Goal: Task Accomplishment & Management: Complete application form

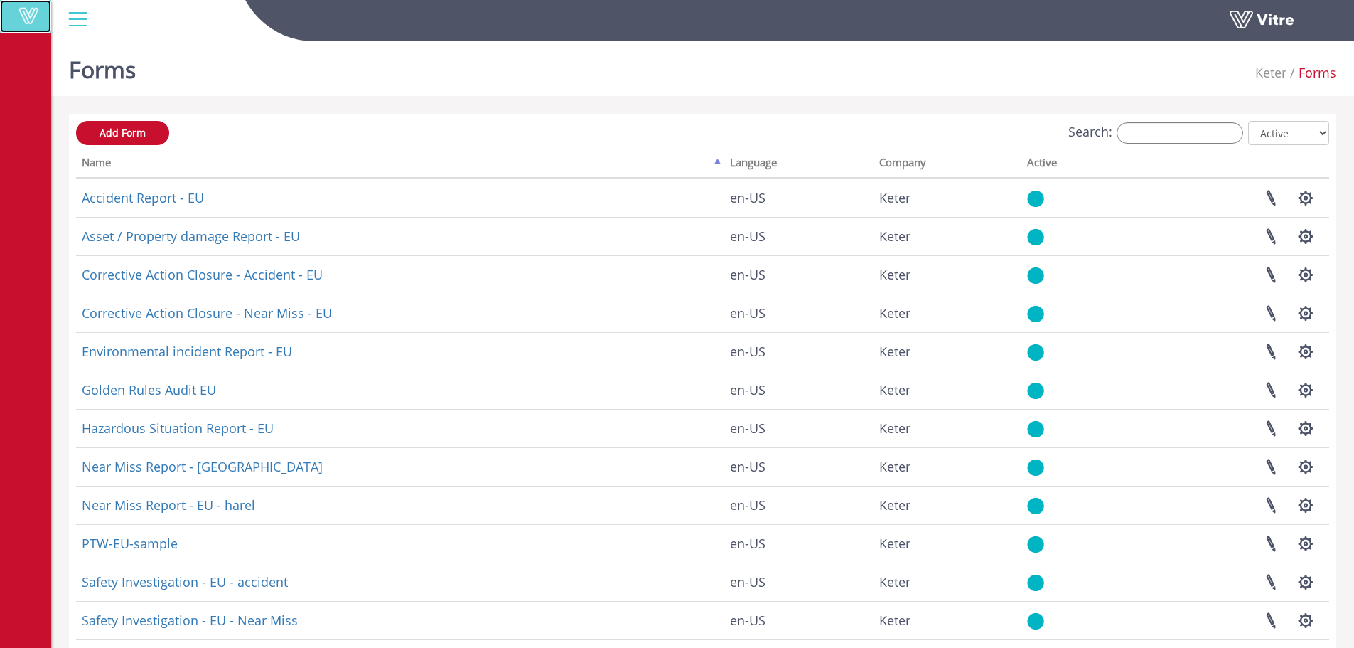
click at [43, 11] on span at bounding box center [29, 15] width 36 height 17
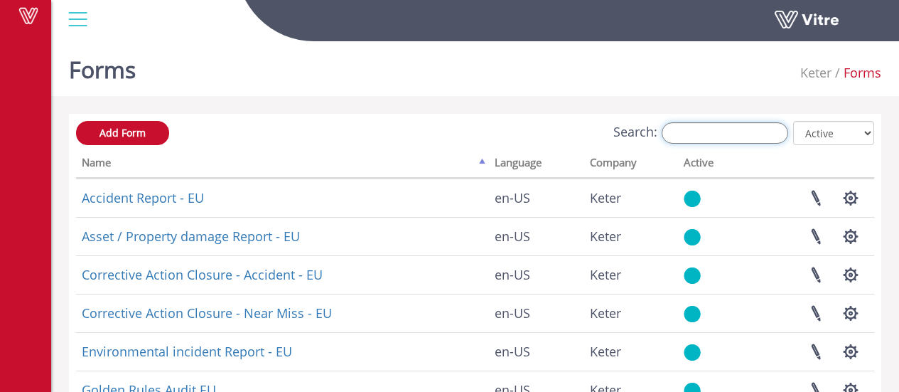
click at [714, 127] on input "Search:" at bounding box center [725, 132] width 127 height 21
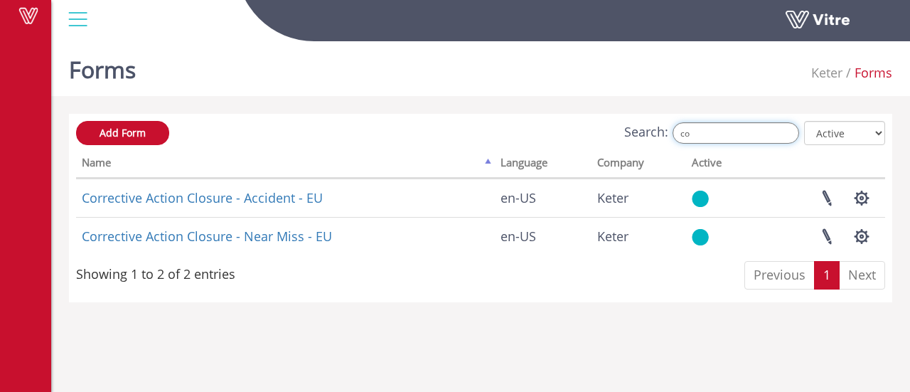
type input "c"
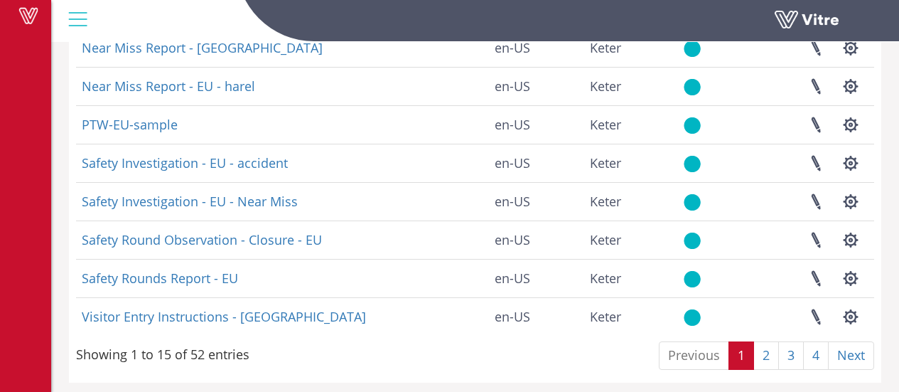
scroll to position [427, 0]
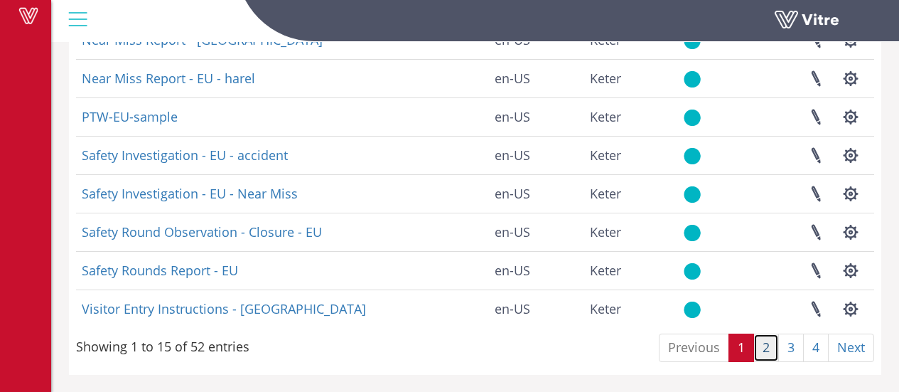
click at [768, 352] on link "2" at bounding box center [767, 347] width 26 height 28
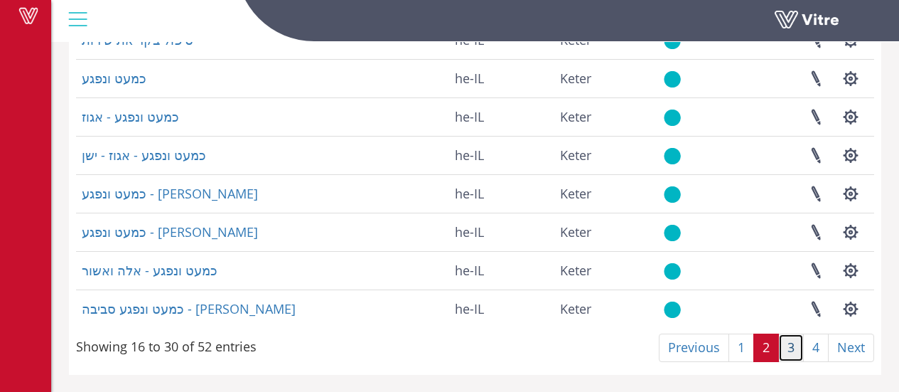
click at [785, 350] on link "3" at bounding box center [791, 347] width 26 height 28
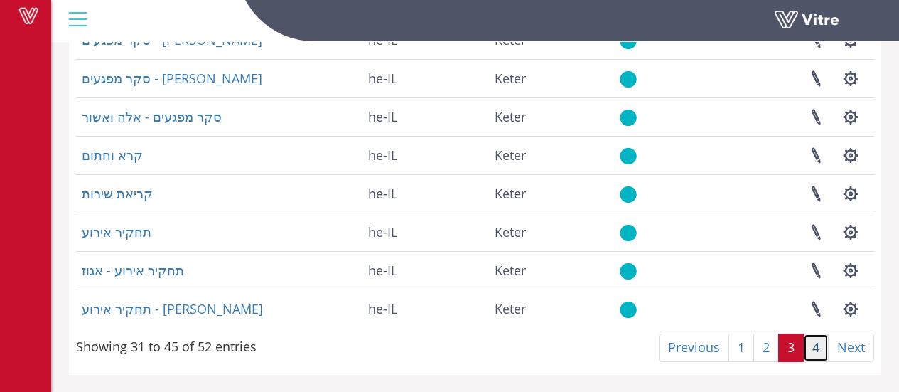
click at [823, 354] on link "4" at bounding box center [816, 347] width 26 height 28
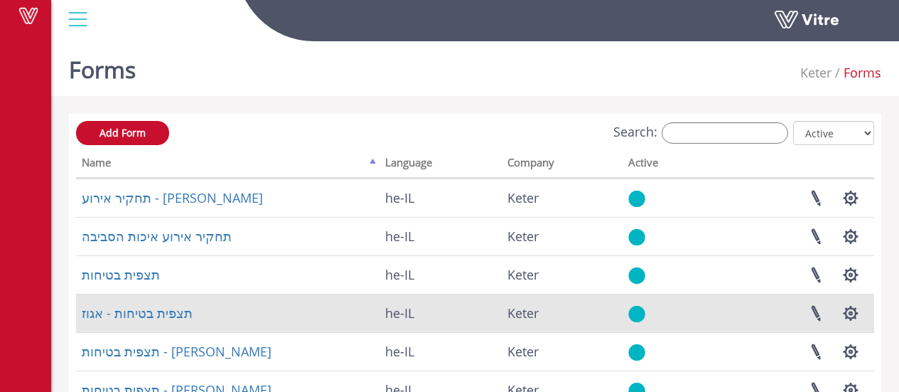
scroll to position [119, 0]
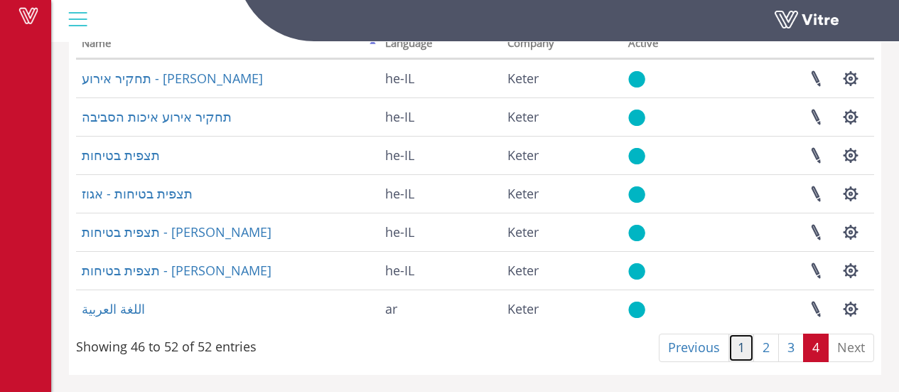
click at [747, 346] on link "1" at bounding box center [742, 347] width 26 height 28
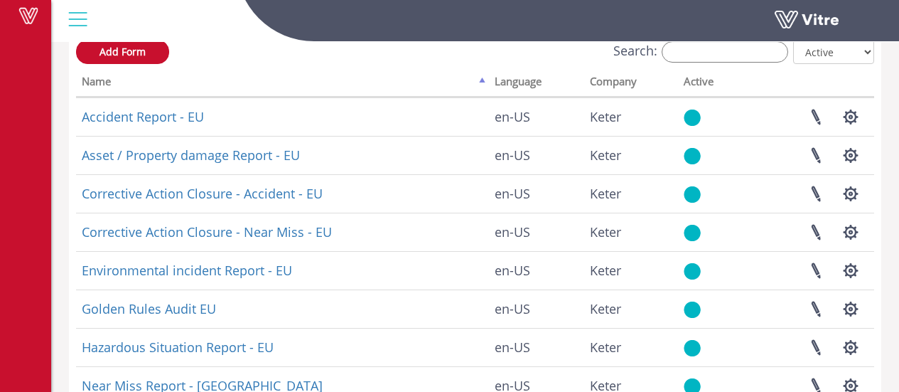
scroll to position [80, 0]
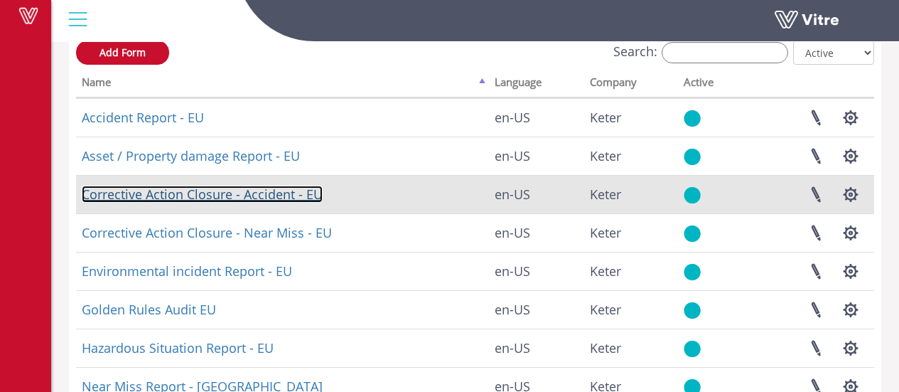
click at [294, 197] on link "Corrective Action Closure - Accident - EU" at bounding box center [202, 194] width 241 height 17
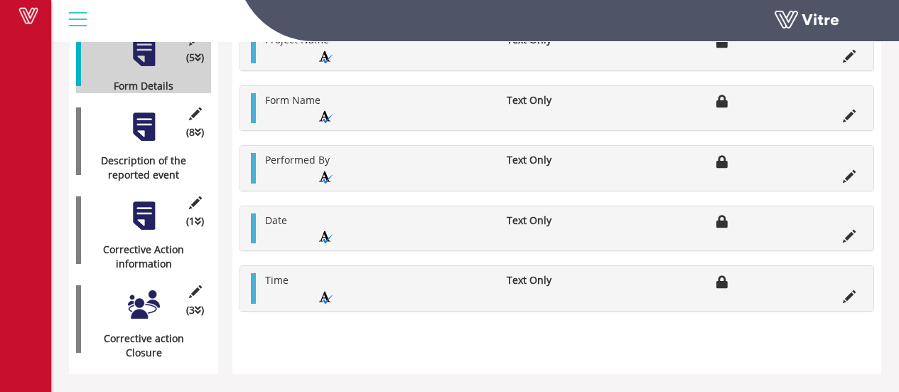
scroll to position [141, 0]
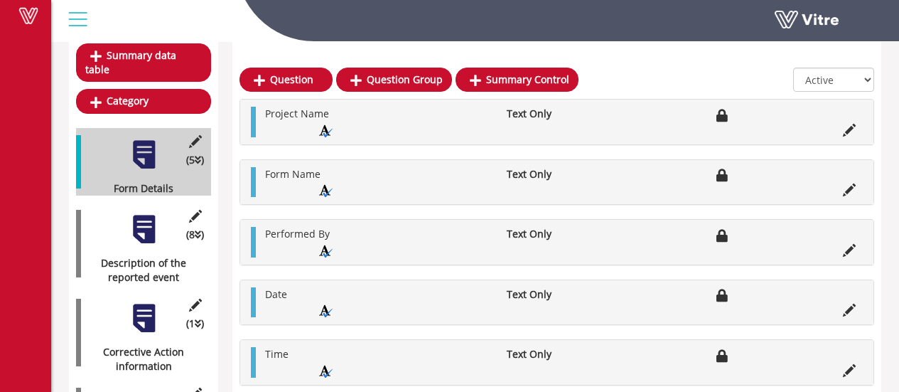
click at [140, 225] on div at bounding box center [144, 229] width 32 height 32
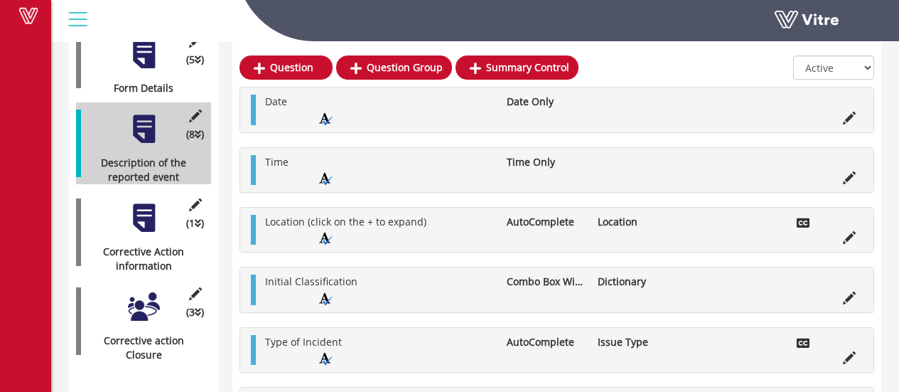
scroll to position [256, 0]
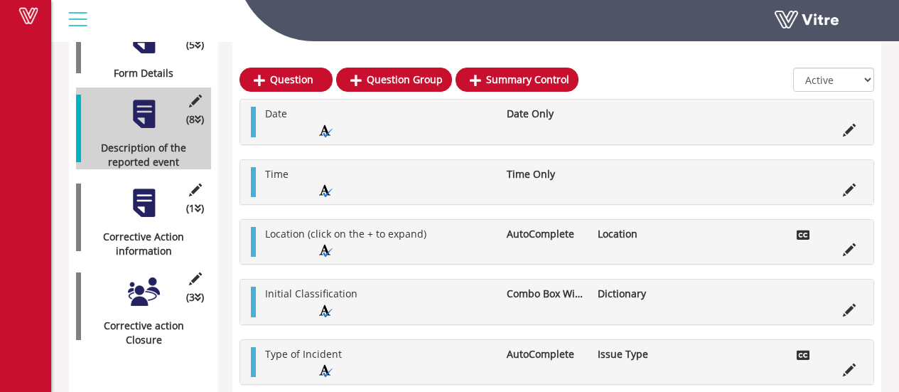
click at [139, 194] on div at bounding box center [144, 203] width 32 height 32
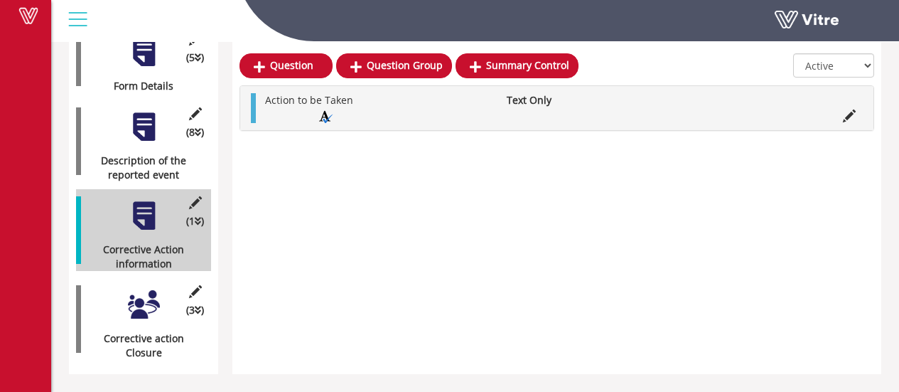
scroll to position [229, 0]
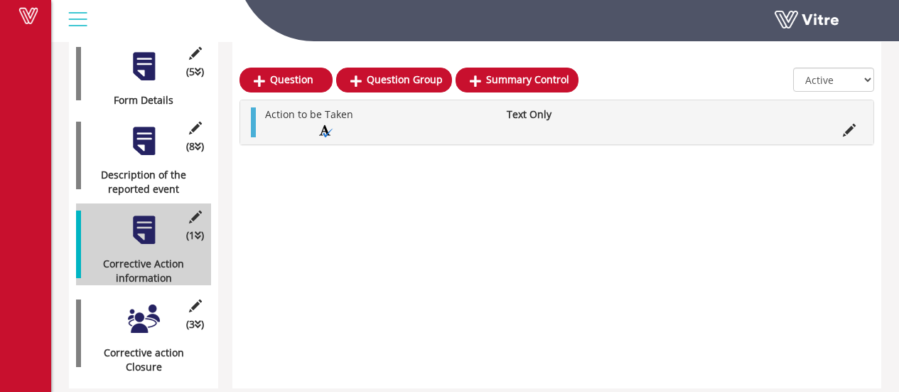
click at [139, 303] on div at bounding box center [144, 319] width 32 height 32
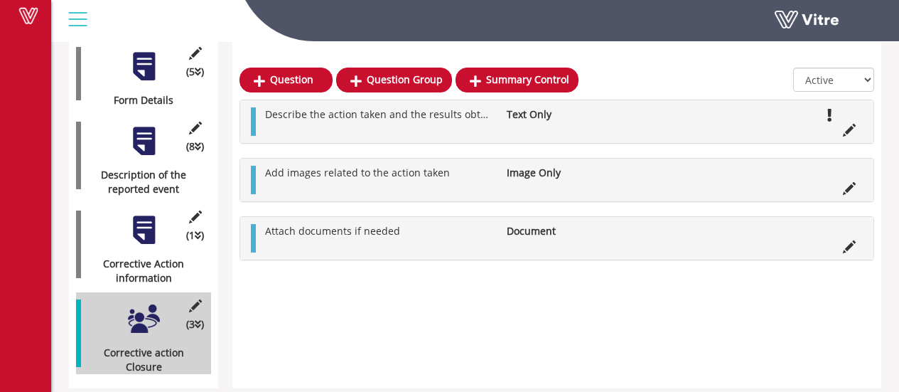
click at [326, 324] on div "Question Question Group Summary Control All Active Not Active Describe the acti…" at bounding box center [556, 168] width 649 height 440
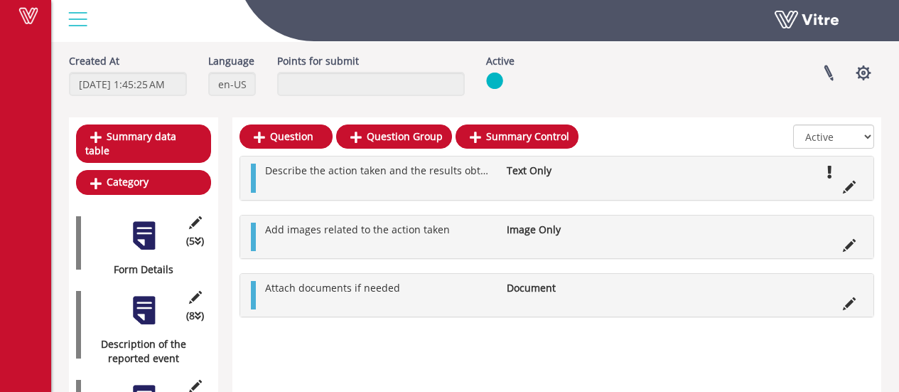
scroll to position [0, 0]
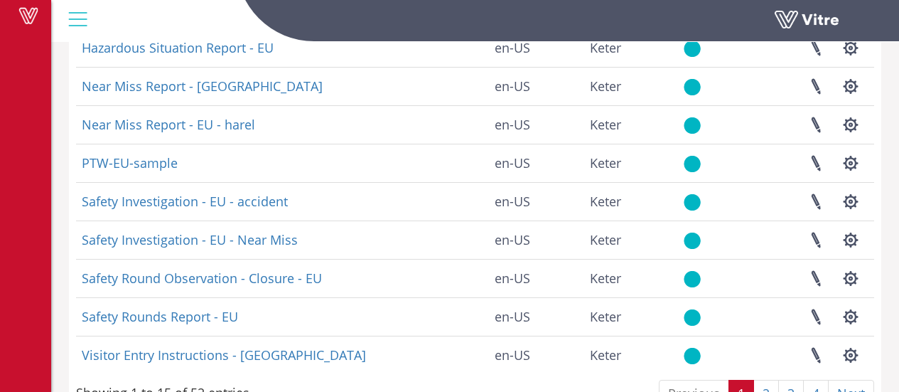
scroll to position [390, 0]
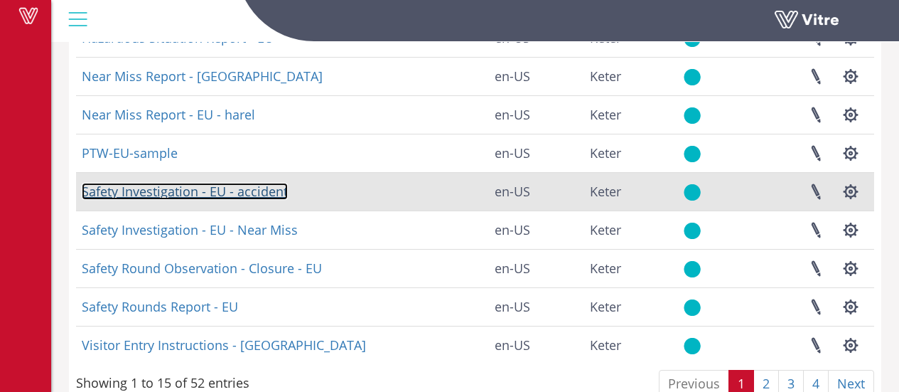
click at [218, 189] on link "Safety Investigation - EU - accident" at bounding box center [185, 191] width 206 height 17
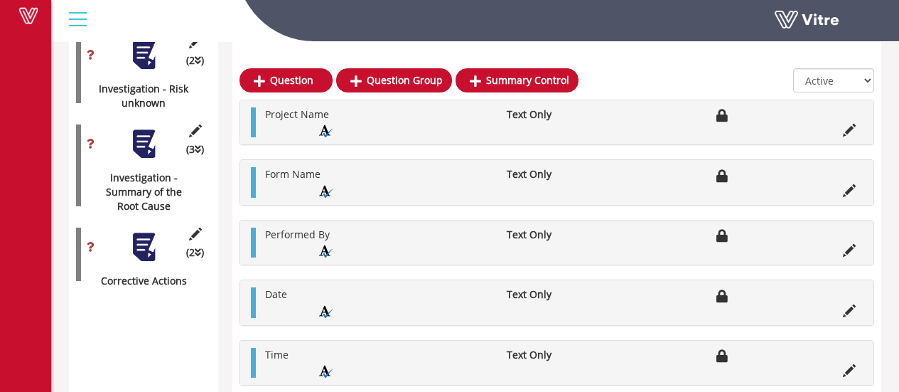
scroll to position [1511, 0]
click at [145, 232] on div at bounding box center [144, 248] width 32 height 32
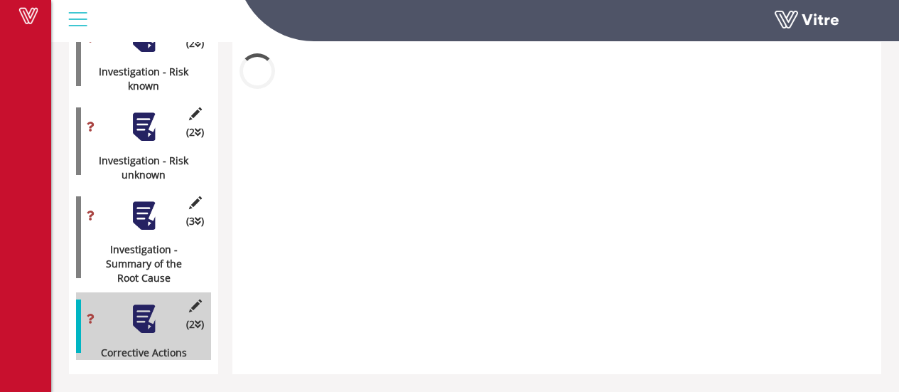
scroll to position [1427, 0]
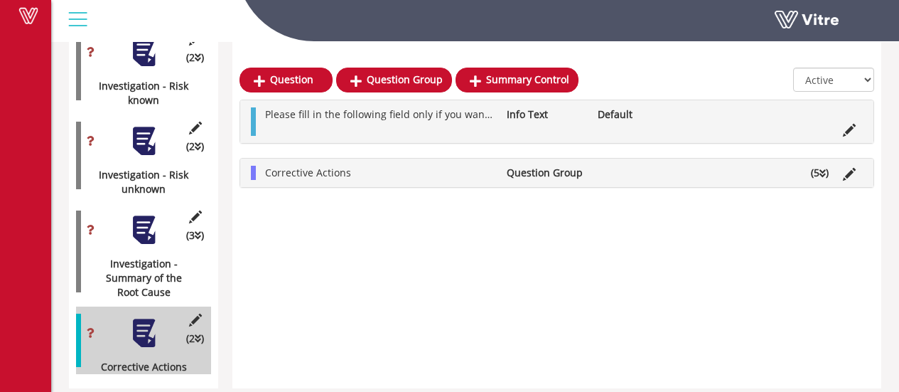
click at [458, 171] on li "Corrective Actions" at bounding box center [379, 173] width 242 height 14
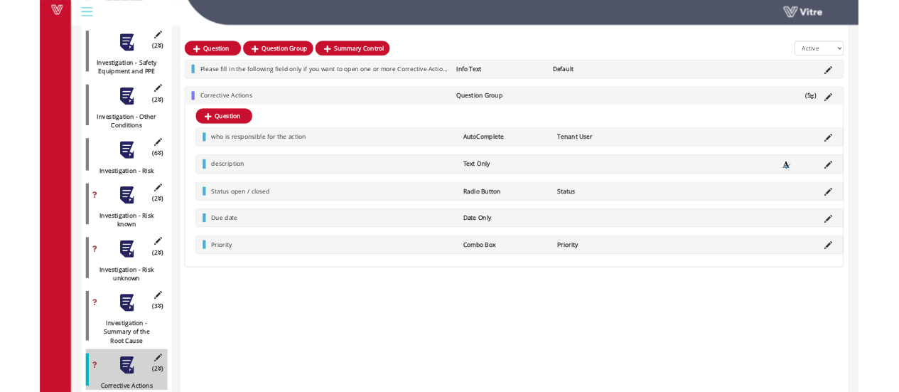
scroll to position [1659, 0]
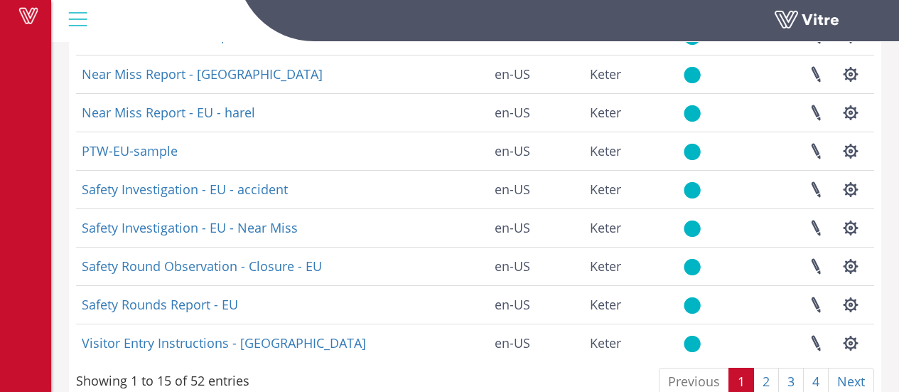
scroll to position [397, 0]
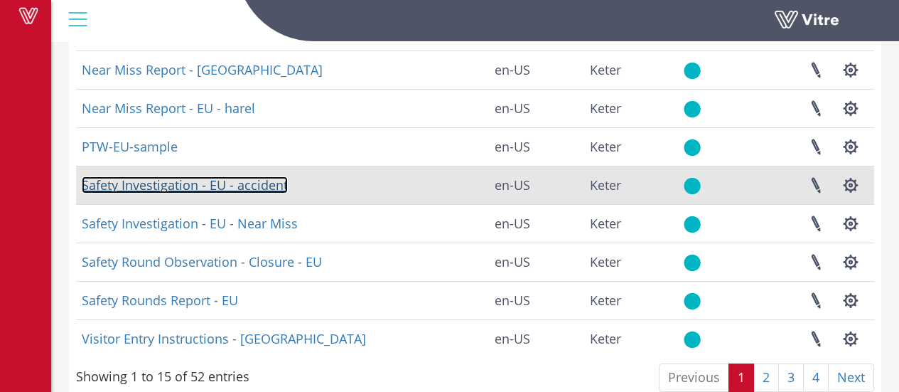
click at [259, 189] on link "Safety Investigation - EU - accident" at bounding box center [185, 184] width 206 height 17
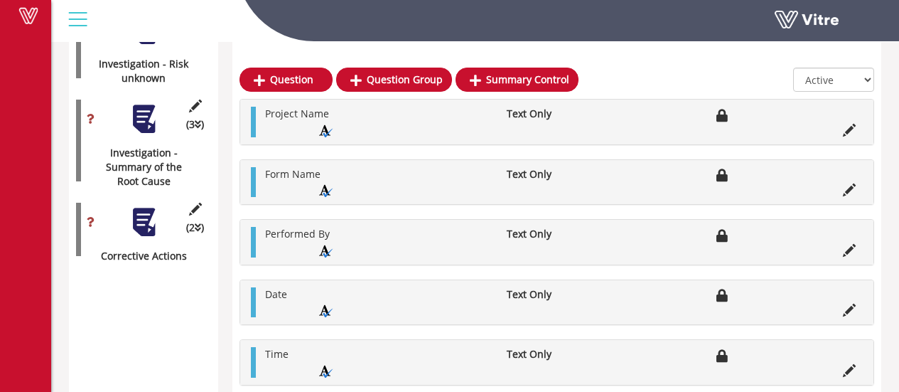
scroll to position [1550, 0]
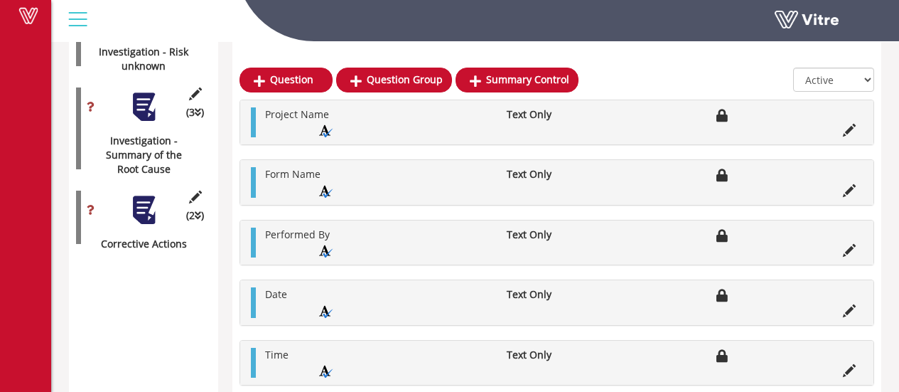
click at [140, 200] on div at bounding box center [144, 210] width 32 height 32
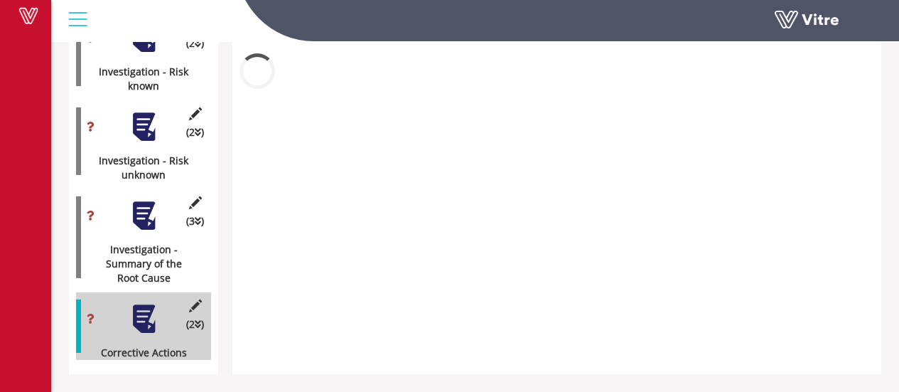
scroll to position [1427, 0]
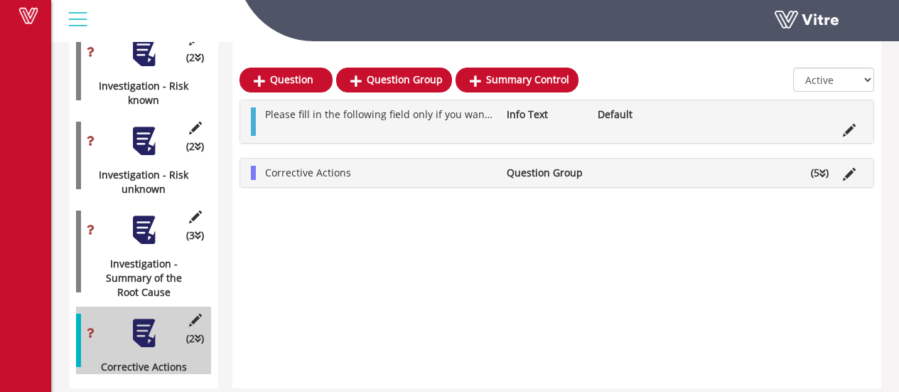
click at [541, 168] on li "Question Group" at bounding box center [545, 173] width 91 height 14
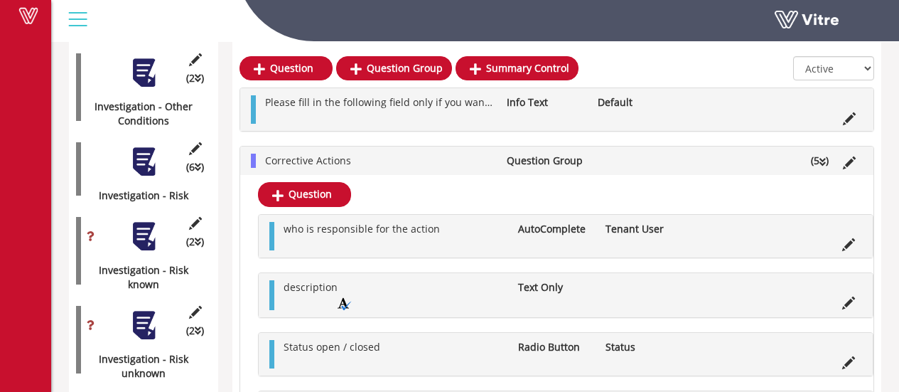
scroll to position [1220, 0]
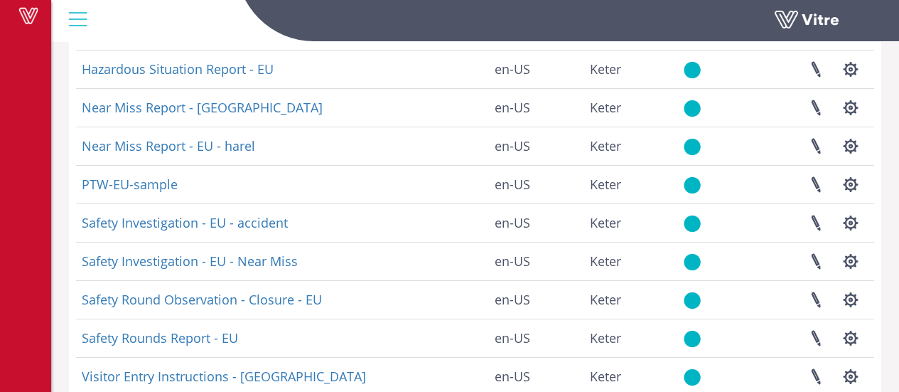
scroll to position [427, 0]
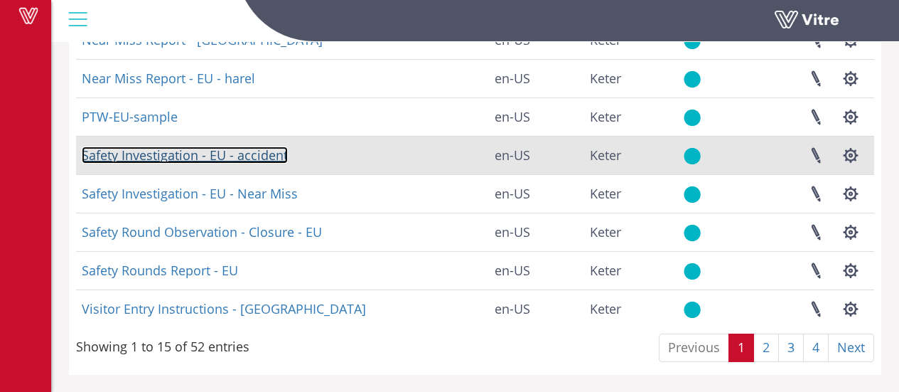
click at [204, 152] on link "Safety Investigation - EU - accident" at bounding box center [185, 154] width 206 height 17
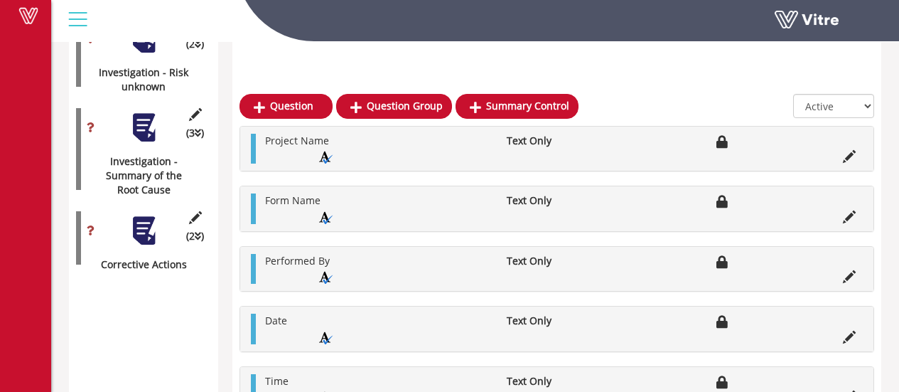
scroll to position [1567, 0]
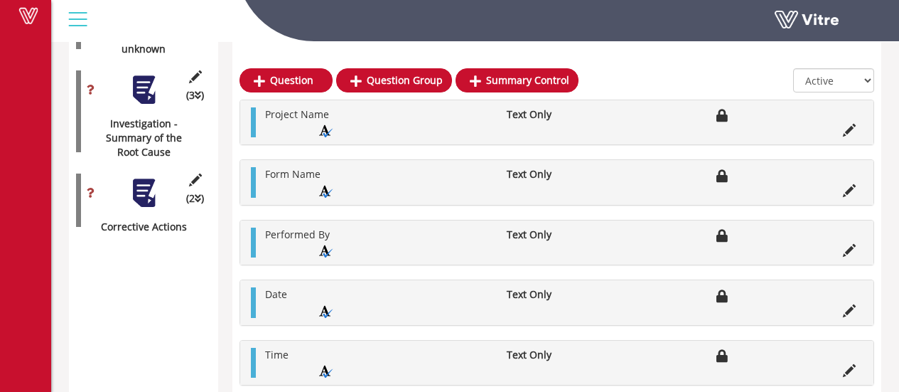
click at [142, 186] on div at bounding box center [144, 193] width 32 height 32
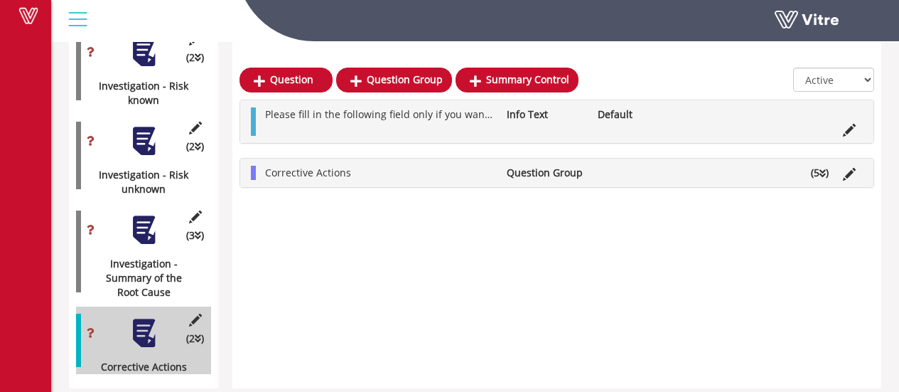
click at [548, 173] on li "Question Group" at bounding box center [545, 173] width 91 height 14
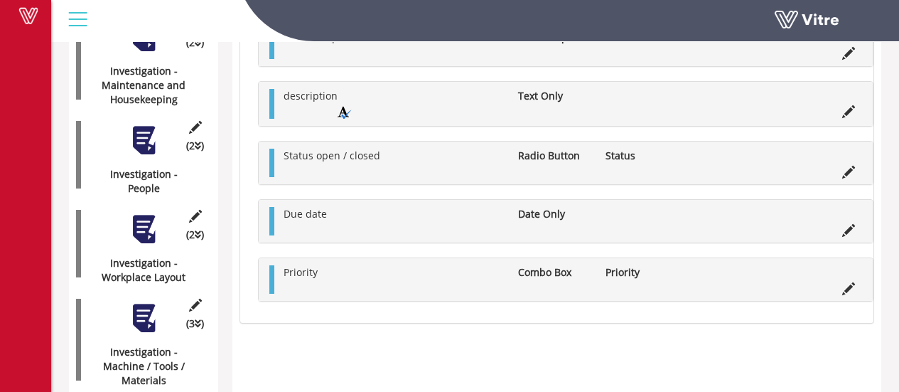
scroll to position [437, 0]
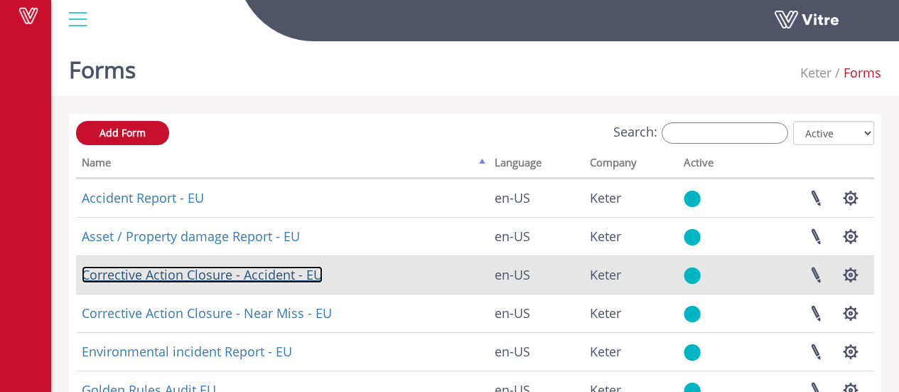
click at [225, 274] on link "Corrective Action Closure - Accident - EU" at bounding box center [202, 274] width 241 height 17
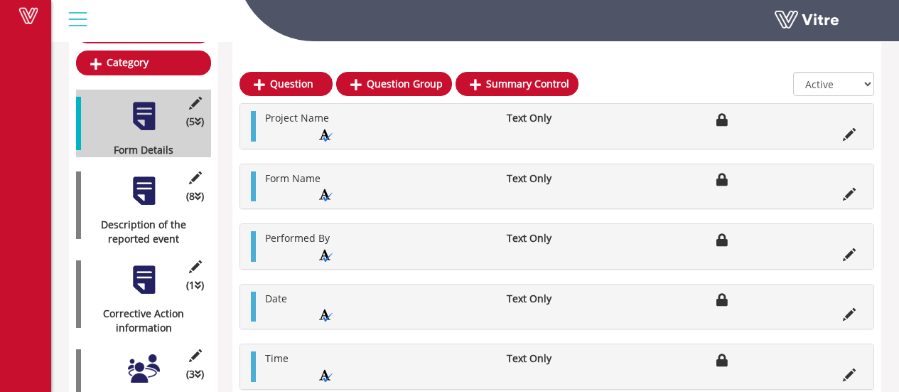
scroll to position [188, 0]
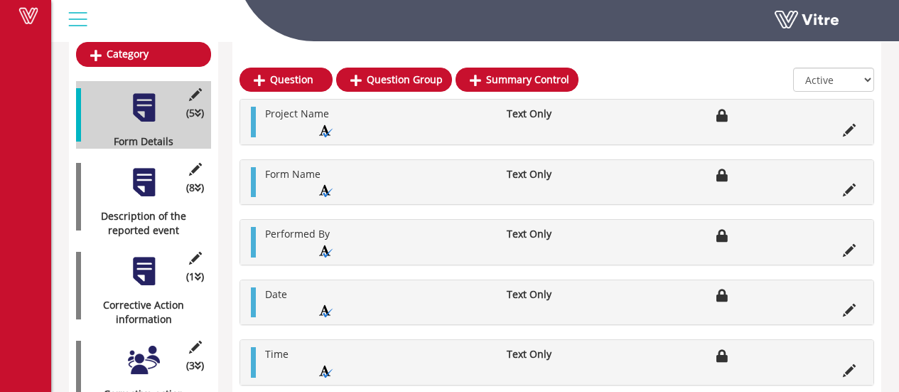
click at [147, 178] on div at bounding box center [144, 182] width 32 height 32
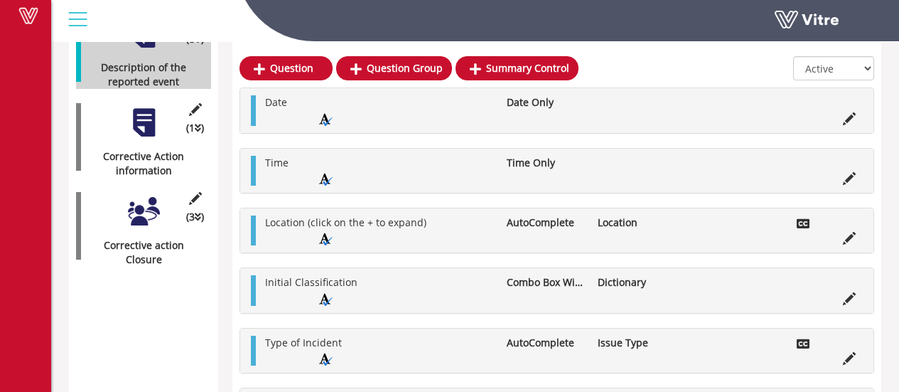
scroll to position [338, 0]
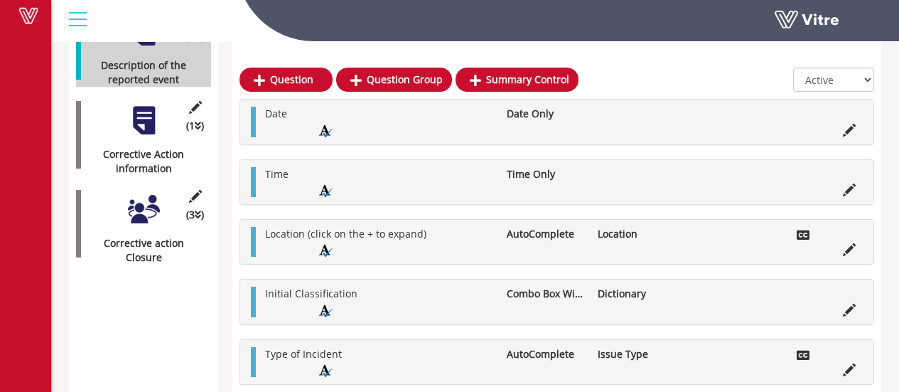
click at [147, 94] on div "(1 ) Corrective Action information" at bounding box center [143, 135] width 135 height 82
click at [145, 107] on div at bounding box center [144, 121] width 32 height 32
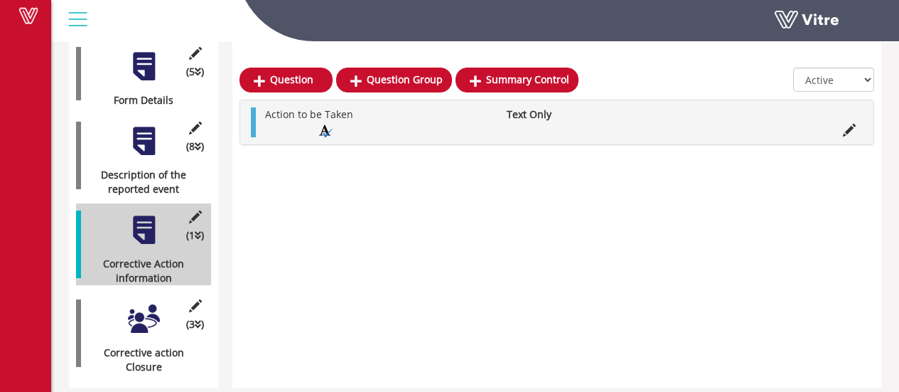
click at [139, 318] on div at bounding box center [144, 319] width 32 height 32
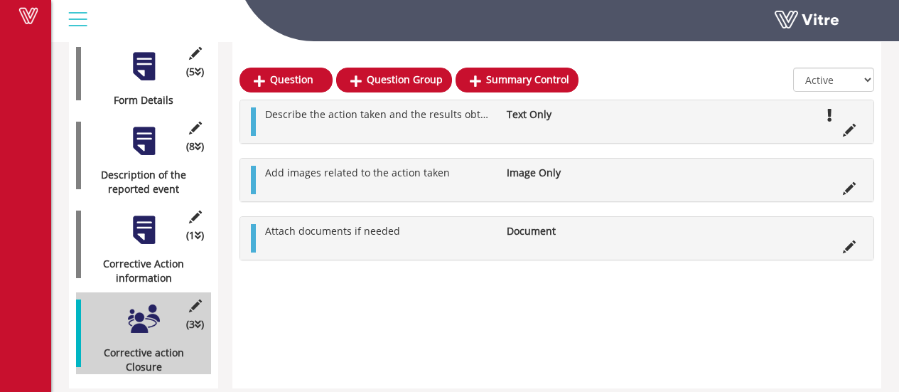
click at [139, 214] on div at bounding box center [144, 230] width 32 height 32
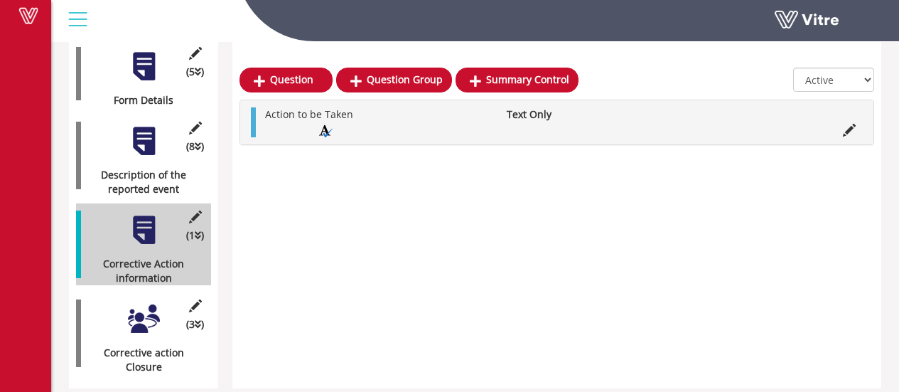
click at [152, 331] on div "(3 ) Corrective action Closure" at bounding box center [143, 333] width 135 height 82
click at [142, 307] on div at bounding box center [144, 319] width 32 height 32
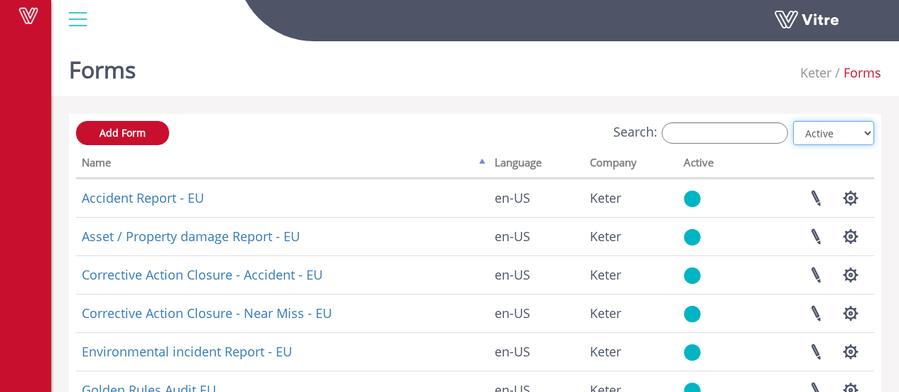
click at [834, 136] on select "All Active Not Active" at bounding box center [833, 133] width 81 height 24
select select "2"
click at [794, 121] on select "All Active Not Active" at bounding box center [833, 133] width 81 height 24
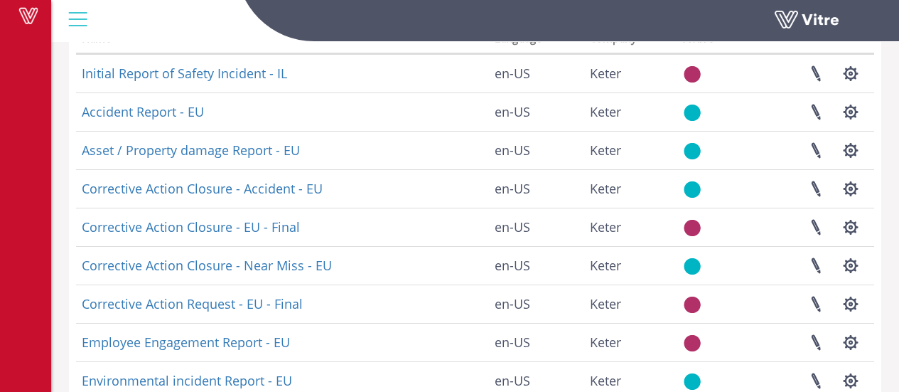
scroll to position [125, 0]
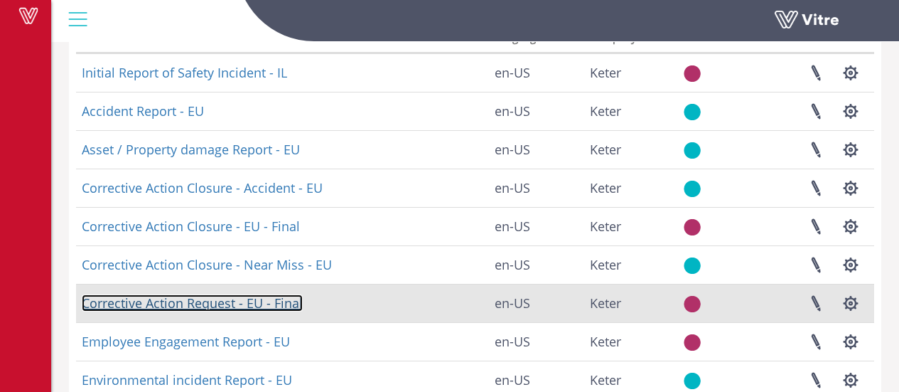
click at [218, 303] on link "Corrective Action Request - EU - Final" at bounding box center [192, 302] width 221 height 17
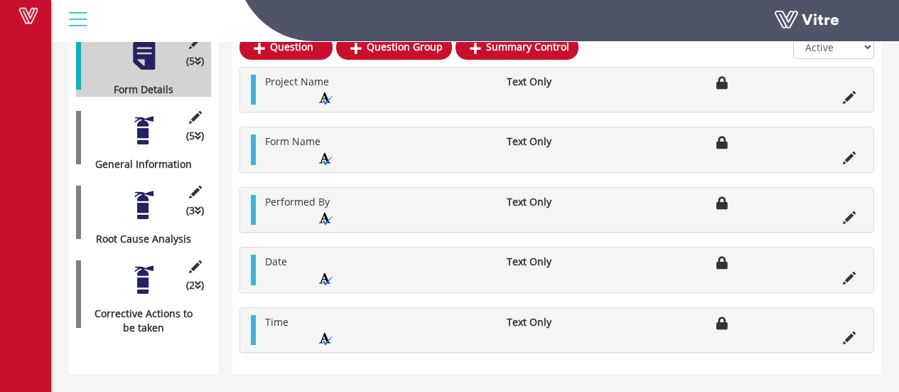
scroll to position [195, 0]
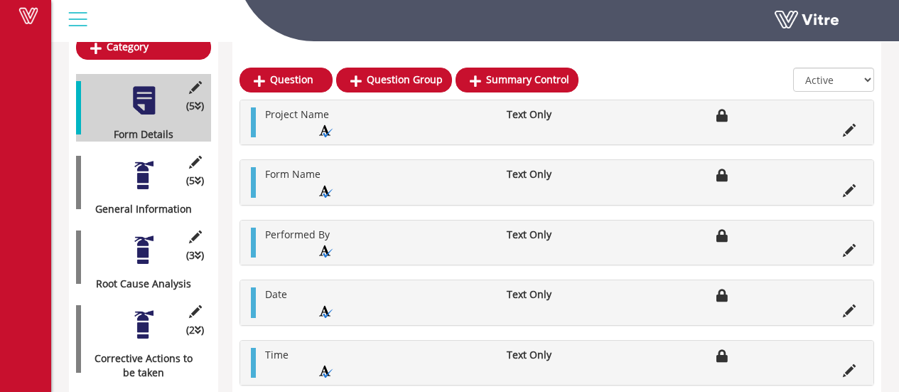
click at [148, 159] on div at bounding box center [144, 175] width 32 height 32
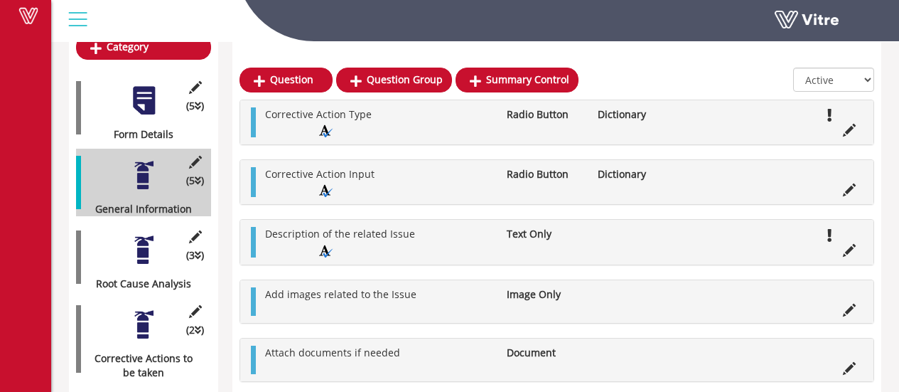
click at [138, 239] on div at bounding box center [144, 250] width 32 height 32
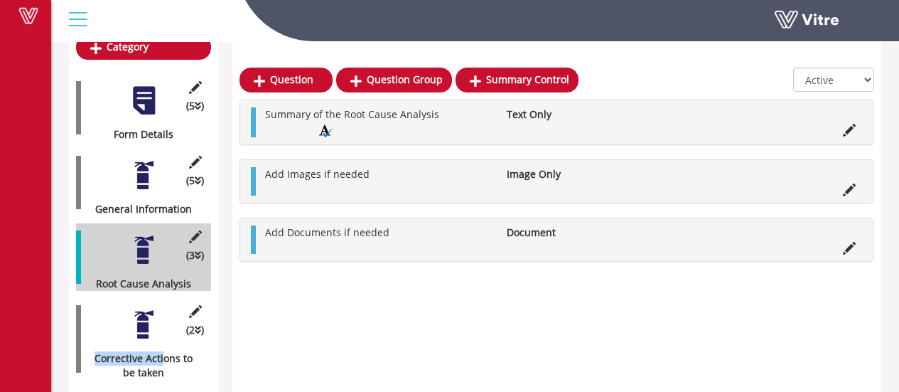
drag, startPoint x: 161, startPoint y: 337, endPoint x: 144, endPoint y: 319, distance: 24.6
click at [144, 319] on div "(2 ) Corrective Actions to be taken" at bounding box center [143, 339] width 135 height 82
click at [144, 319] on div at bounding box center [144, 325] width 32 height 32
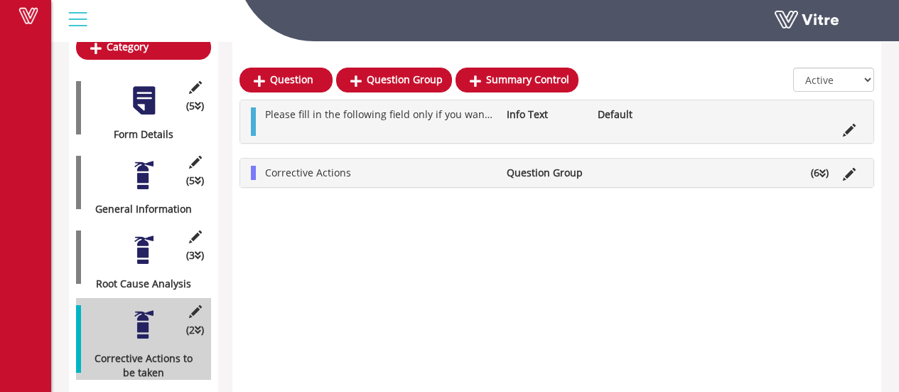
click at [526, 181] on div "Corrective Actions Question Group (6 )" at bounding box center [556, 173] width 633 height 28
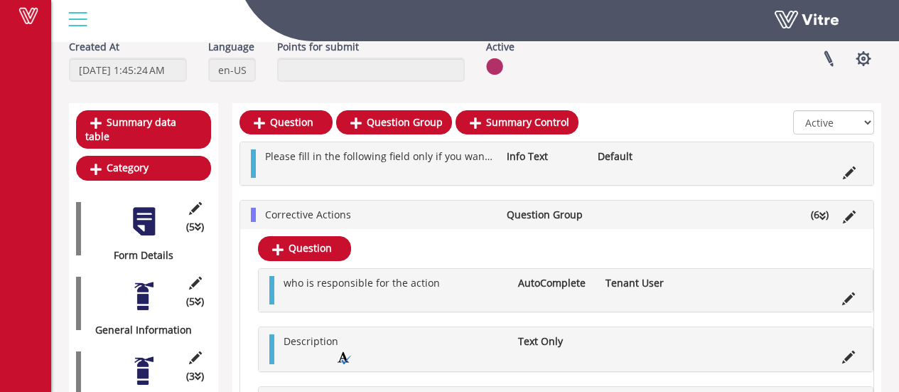
scroll to position [0, 0]
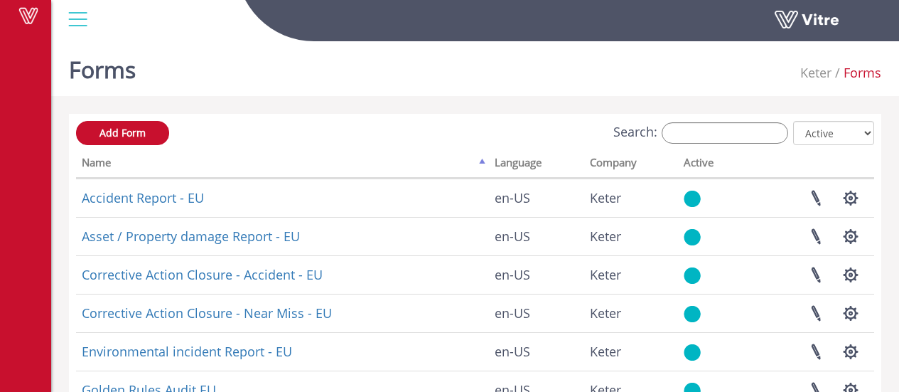
click at [594, 93] on div "Forms Keter Forms" at bounding box center [475, 66] width 848 height 60
click at [821, 132] on select "All Active Not Active" at bounding box center [833, 133] width 81 height 24
select select "0"
click at [794, 121] on select "All Active Not Active" at bounding box center [833, 133] width 81 height 24
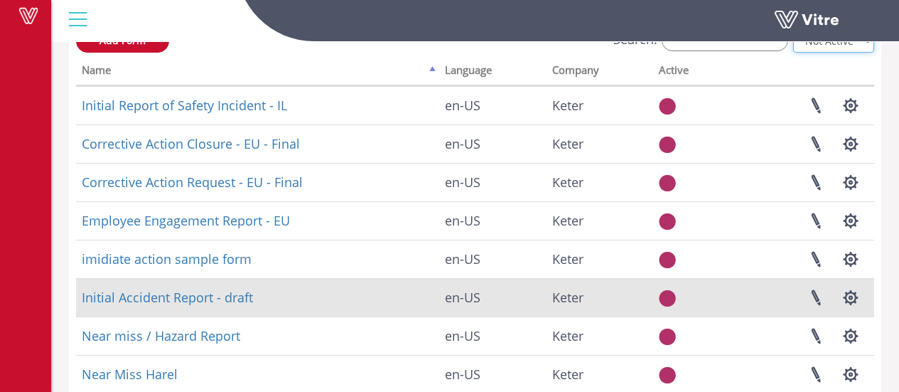
scroll to position [81, 0]
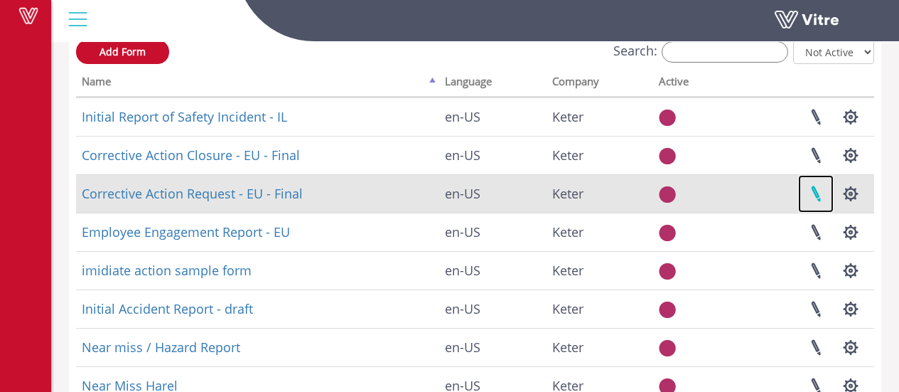
click at [828, 196] on link at bounding box center [816, 194] width 36 height 38
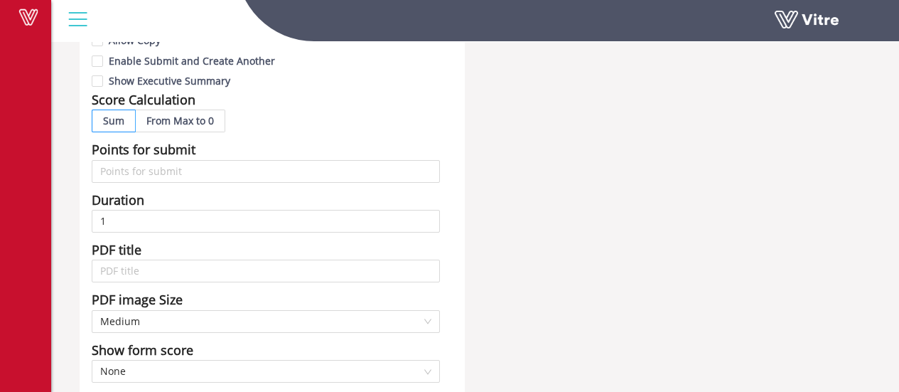
scroll to position [482, 0]
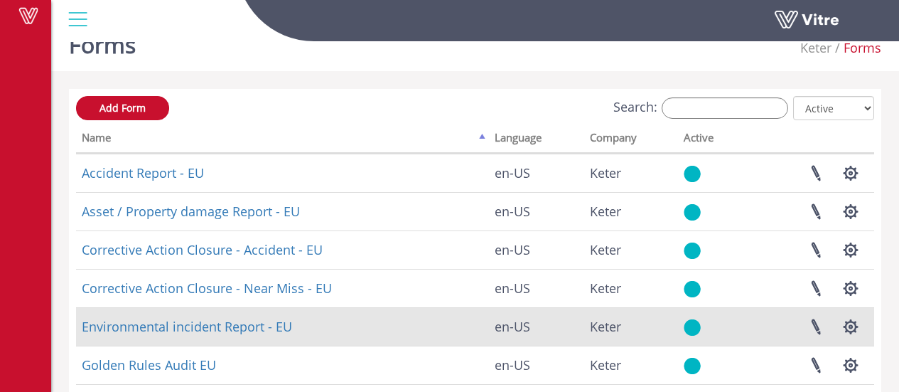
scroll to position [33, 0]
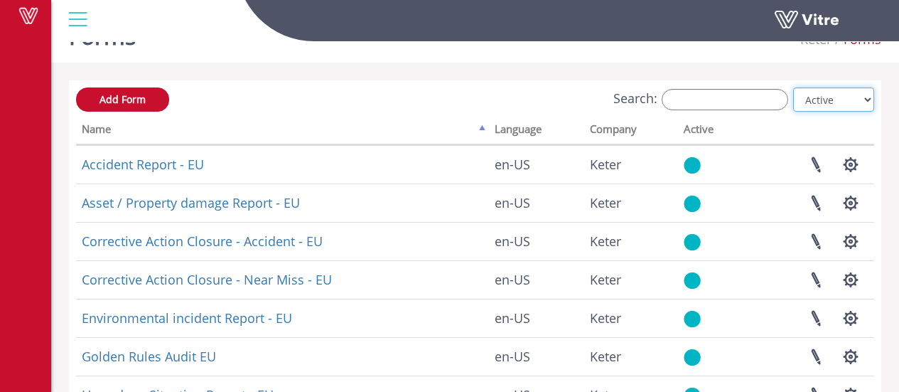
click at [832, 101] on select "All Active Not Active" at bounding box center [833, 99] width 81 height 24
select select "2"
click at [794, 87] on select "All Active Not Active" at bounding box center [833, 99] width 81 height 24
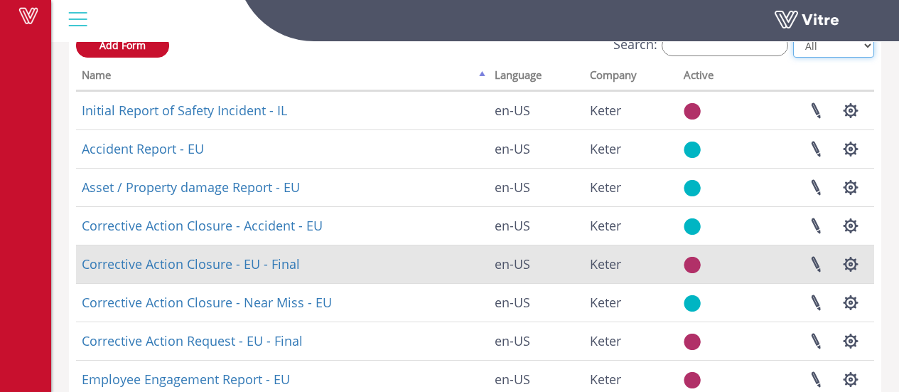
scroll to position [105, 0]
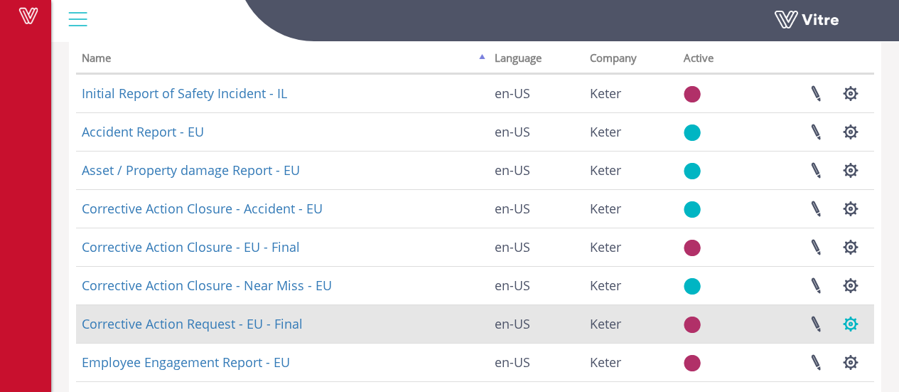
click at [855, 318] on button "button" at bounding box center [851, 324] width 36 height 38
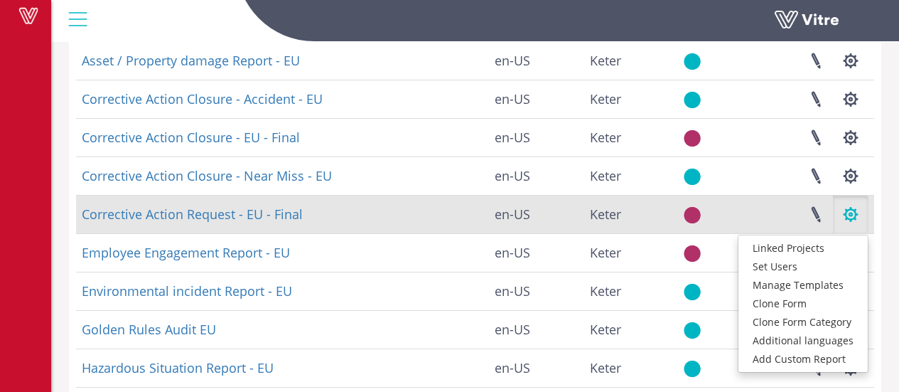
scroll to position [222, 0]
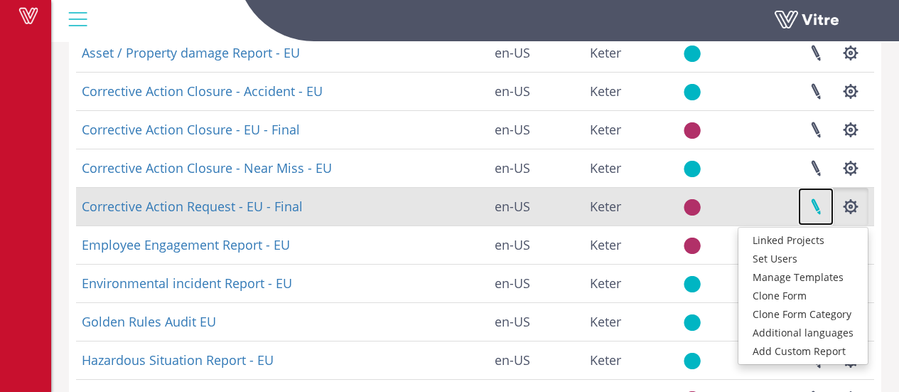
click at [820, 205] on link at bounding box center [816, 207] width 36 height 38
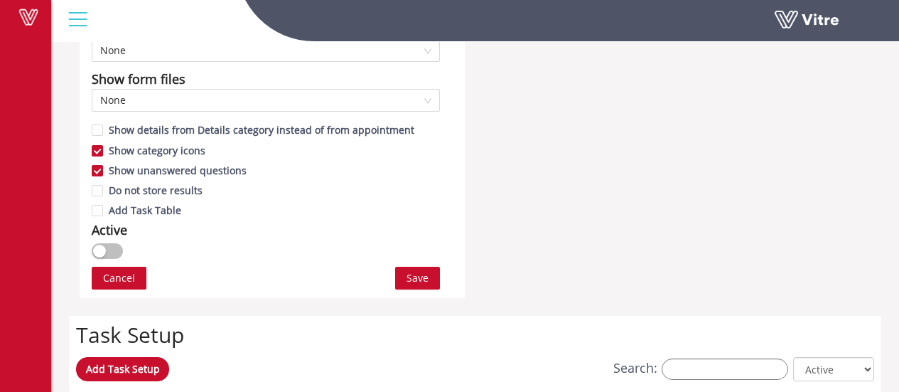
scroll to position [820, 0]
click at [107, 252] on button "button" at bounding box center [107, 250] width 31 height 16
click at [415, 277] on span "Save" at bounding box center [418, 277] width 22 height 16
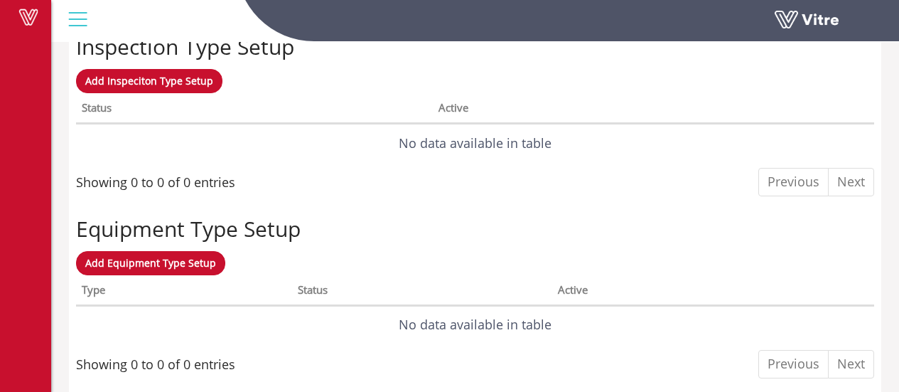
scroll to position [0, 0]
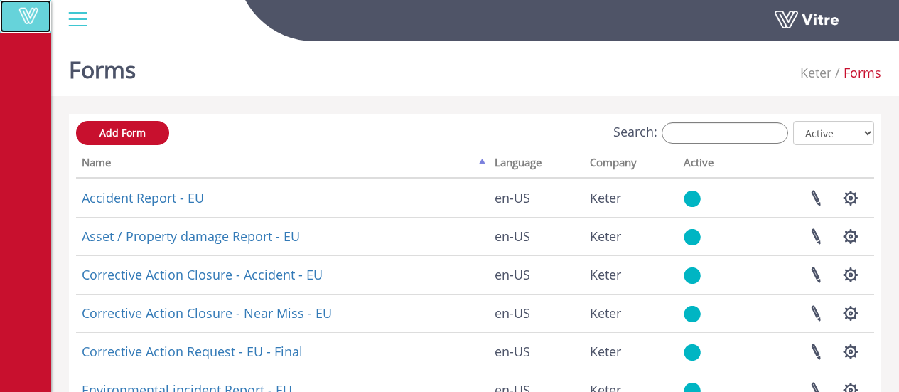
click at [26, 17] on span at bounding box center [29, 15] width 36 height 17
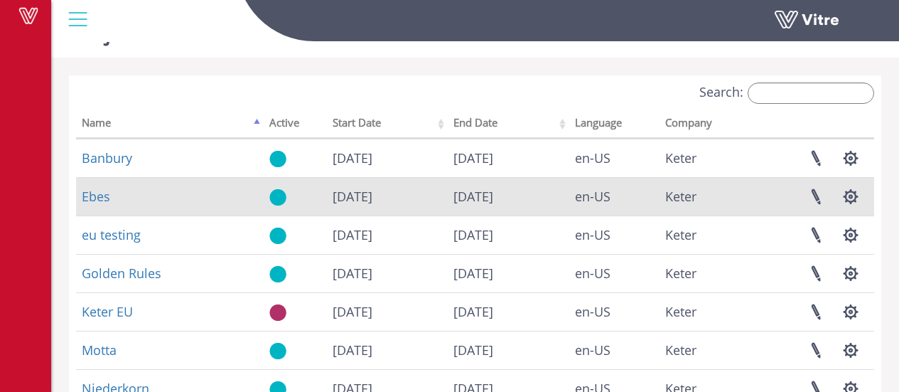
scroll to position [67, 0]
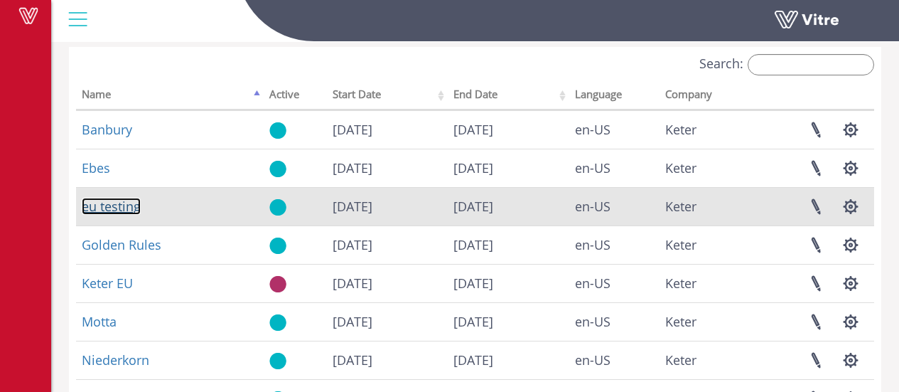
click at [119, 206] on link "eu testing" at bounding box center [111, 206] width 59 height 17
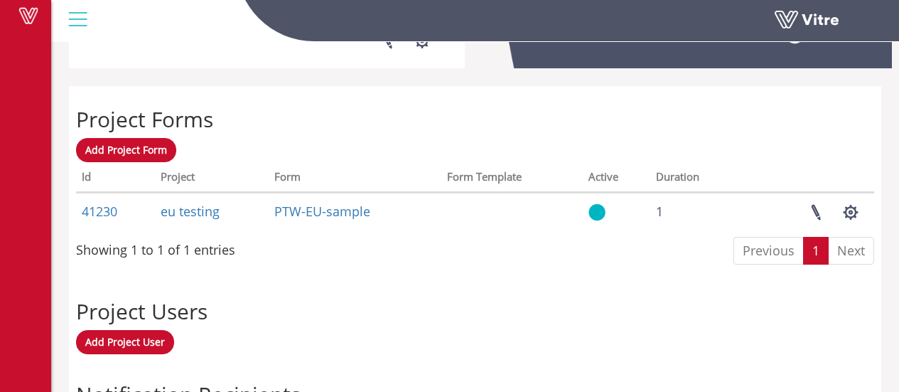
scroll to position [527, 0]
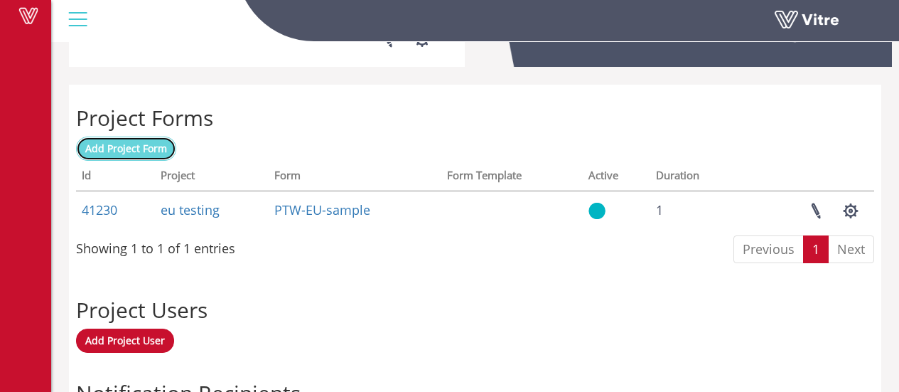
click at [112, 142] on span "Add Project Form" at bounding box center [126, 148] width 82 height 14
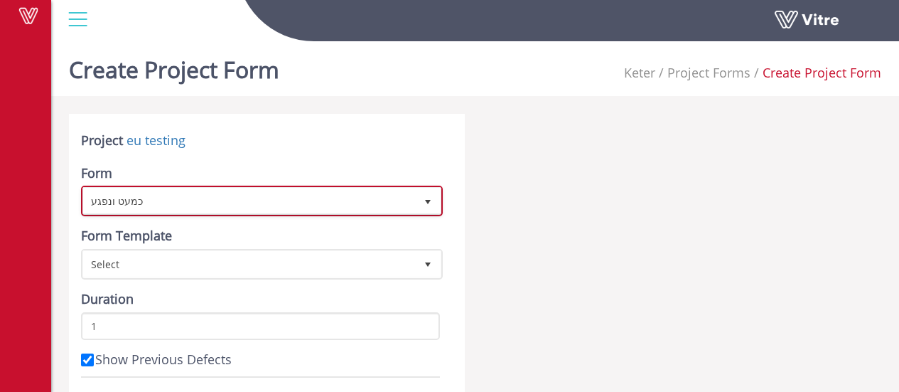
click at [257, 190] on span "כמעט ונפגע" at bounding box center [249, 201] width 332 height 26
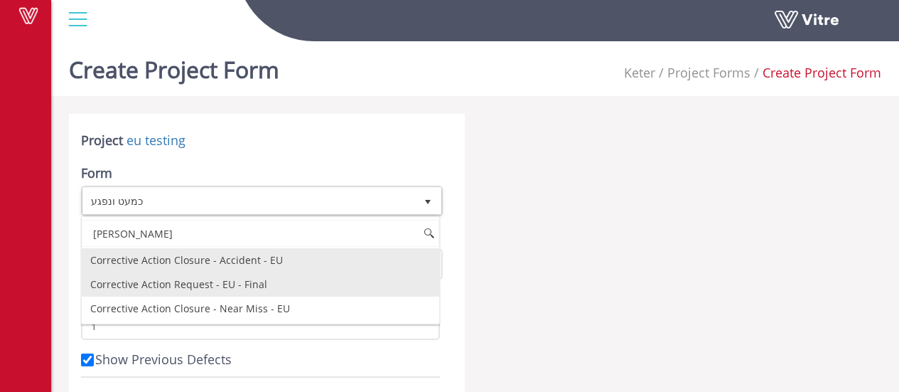
click at [208, 292] on li "Corrective Action Request - EU - Final" at bounding box center [261, 284] width 358 height 24
type input "corr"
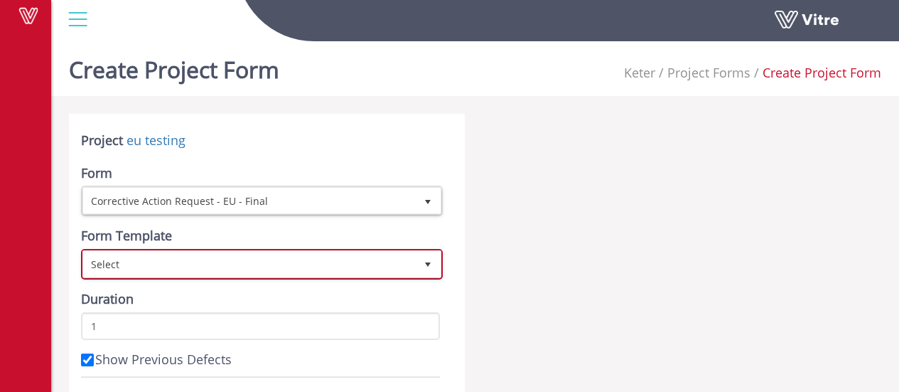
click at [228, 269] on span "Select" at bounding box center [249, 264] width 332 height 26
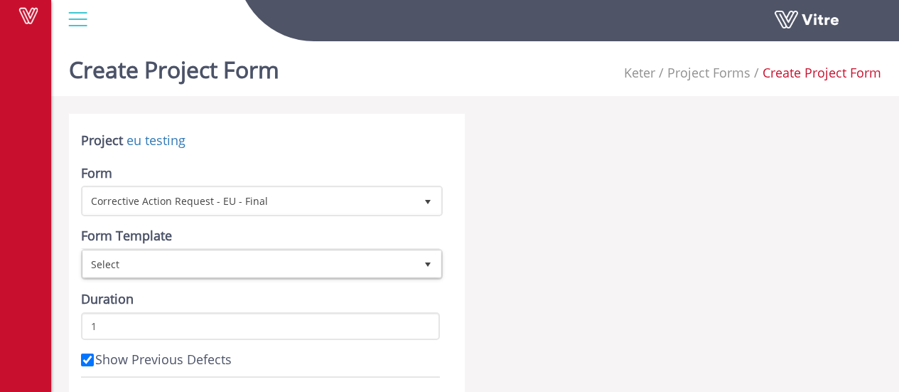
click at [417, 293] on div "Duration 1" at bounding box center [260, 315] width 359 height 50
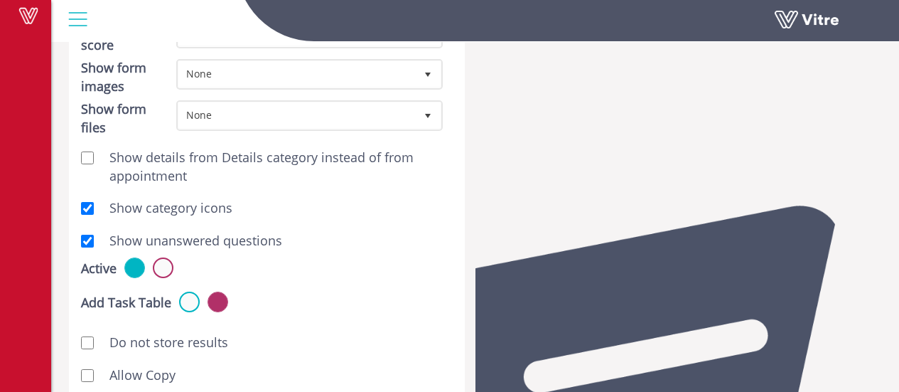
scroll to position [498, 0]
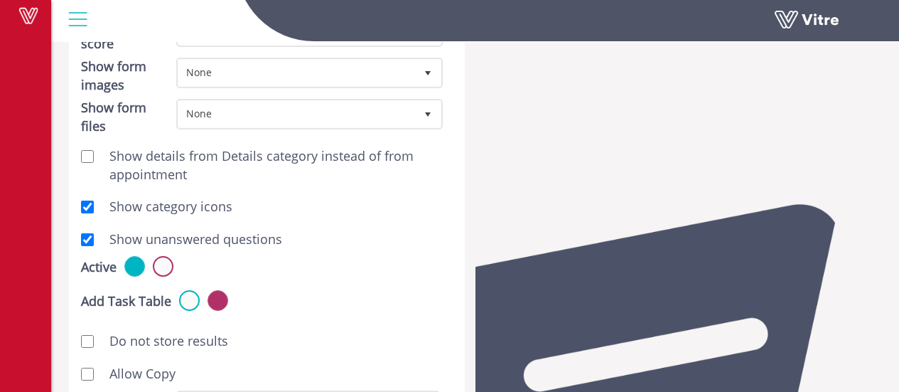
click at [136, 372] on label "Allow Copy" at bounding box center [135, 374] width 80 height 18
click at [94, 372] on input "Allow Copy" at bounding box center [87, 374] width 13 height 13
checkbox input "true"
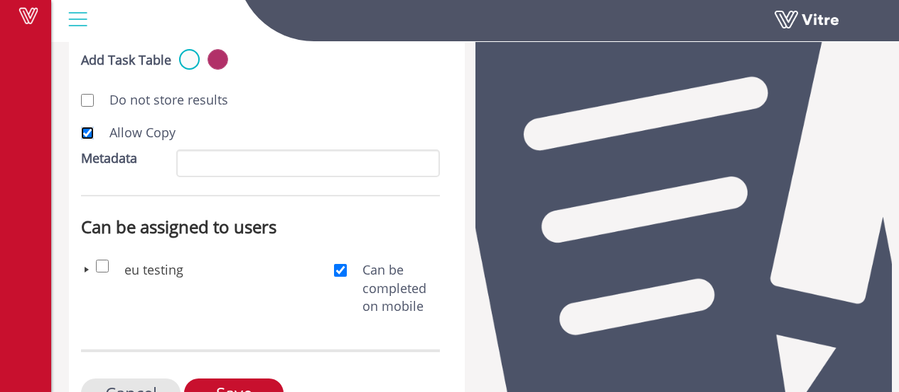
scroll to position [791, 0]
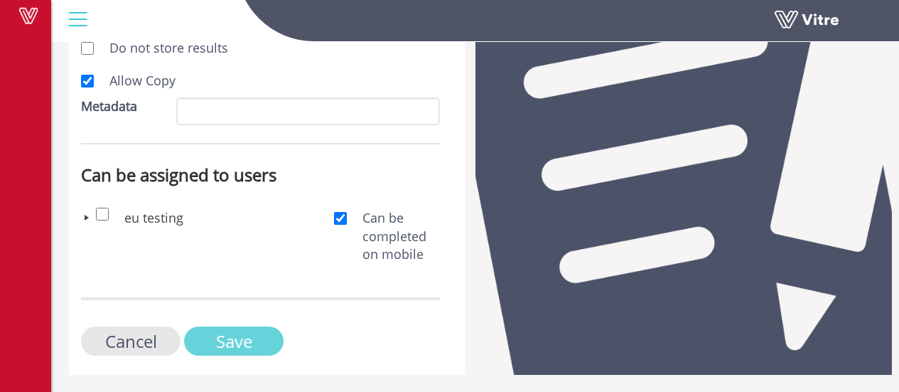
click at [221, 339] on input "Save" at bounding box center [234, 340] width 100 height 29
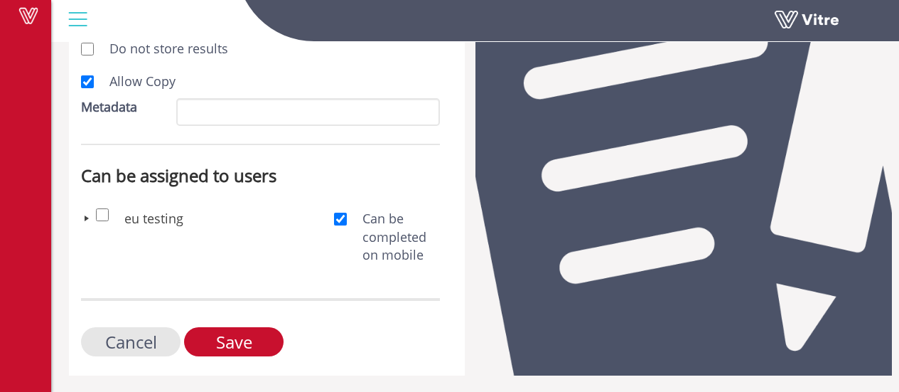
scroll to position [791, 0]
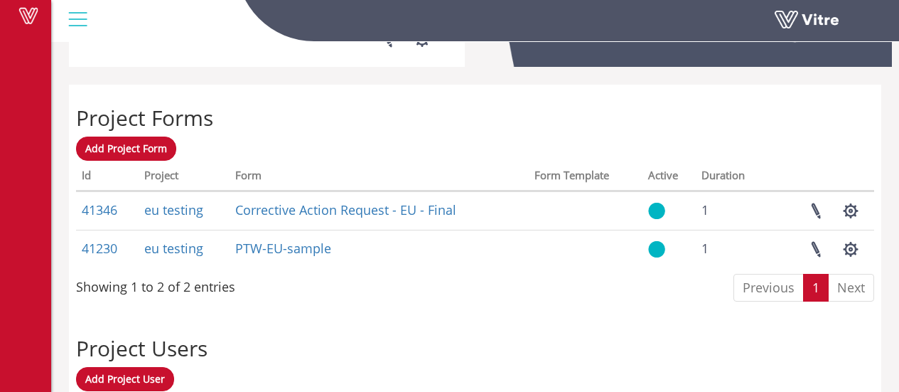
scroll to position [579, 0]
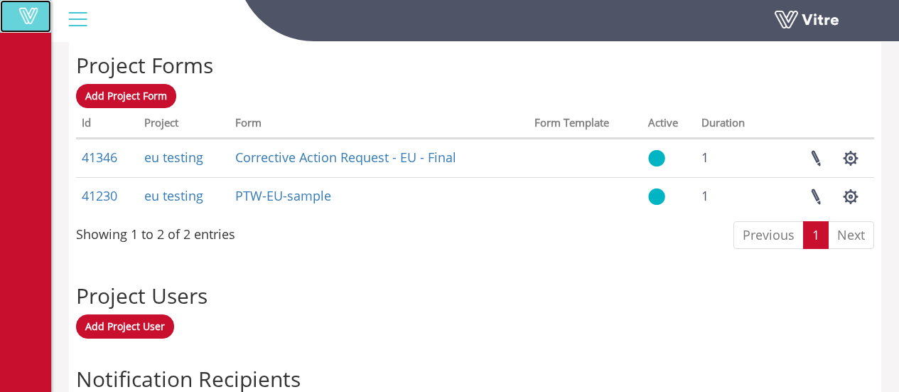
click at [34, 18] on span at bounding box center [29, 15] width 36 height 17
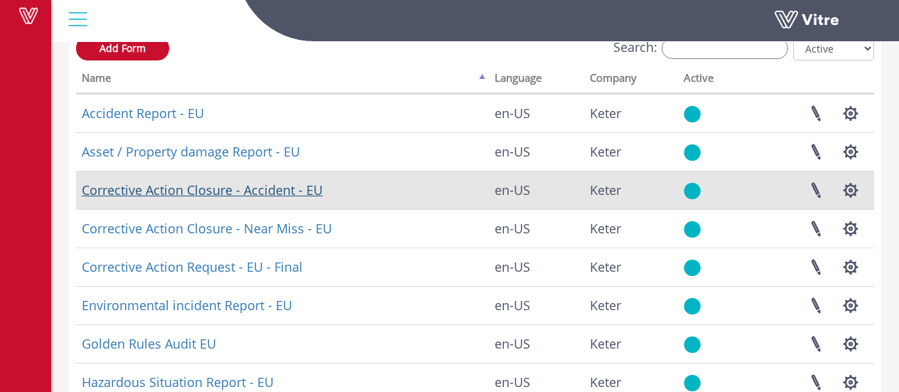
scroll to position [90, 0]
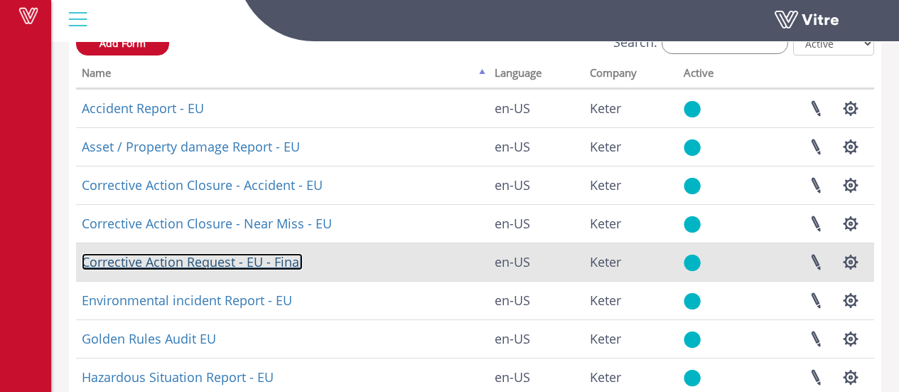
click at [224, 264] on link "Corrective Action Request - EU - Final" at bounding box center [192, 261] width 221 height 17
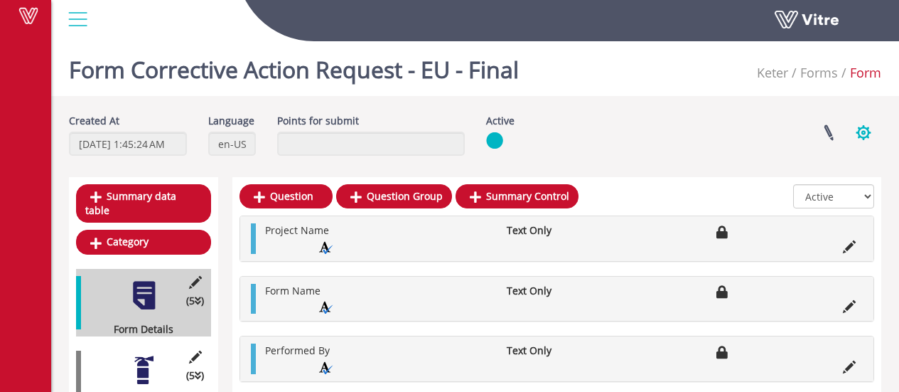
click at [869, 129] on button "button" at bounding box center [864, 133] width 36 height 38
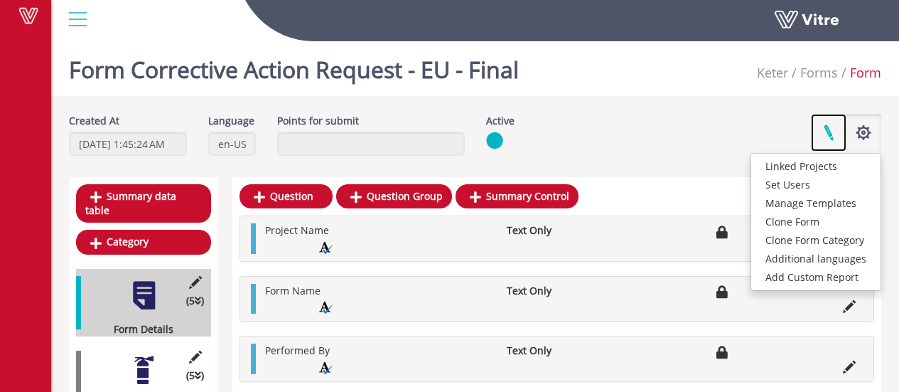
click at [830, 127] on link at bounding box center [829, 133] width 36 height 38
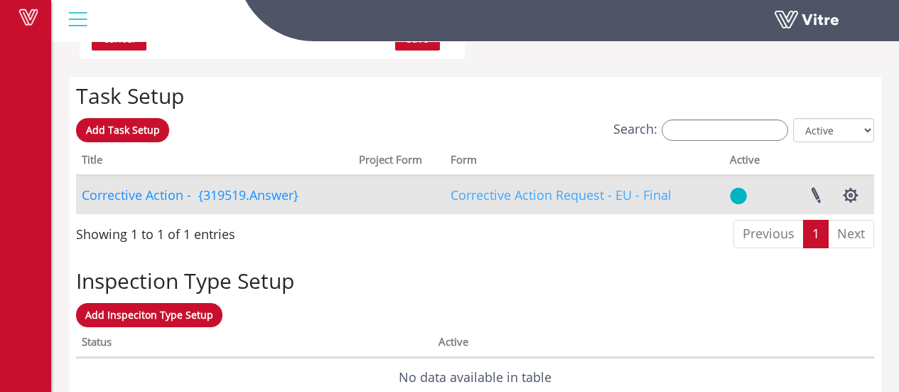
scroll to position [1004, 0]
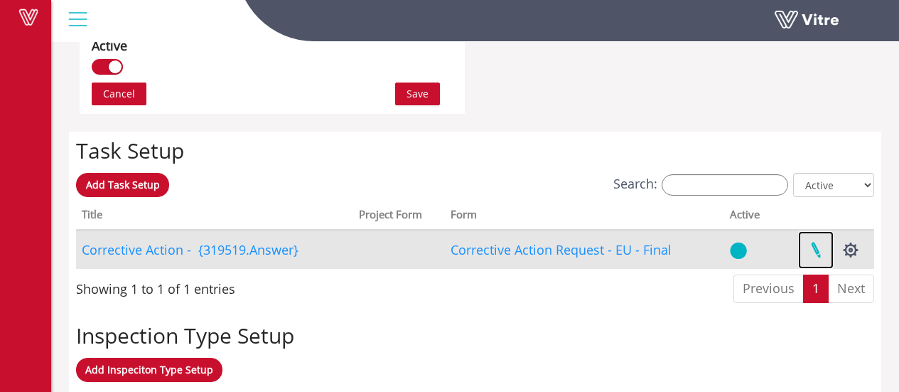
click at [813, 252] on link at bounding box center [816, 250] width 36 height 38
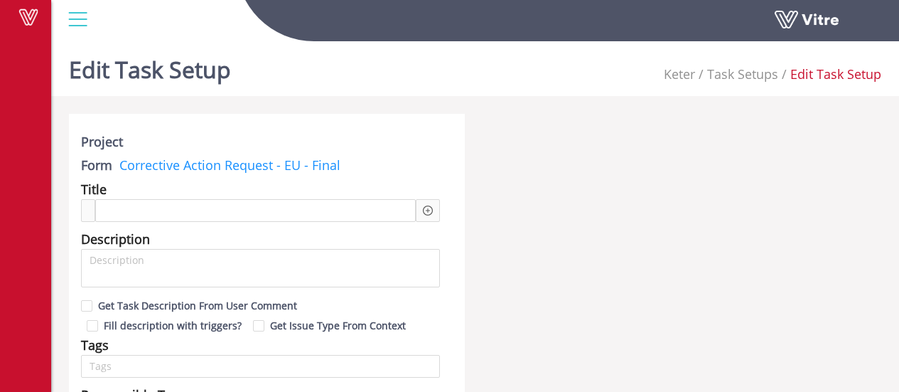
checkbox input "true"
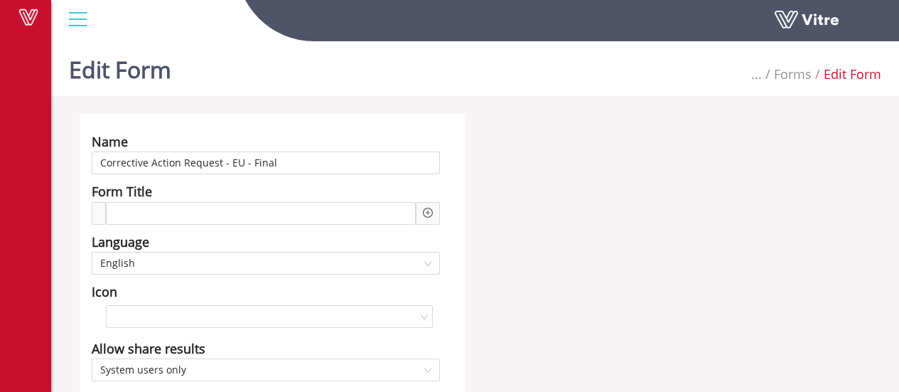
scroll to position [1004, 0]
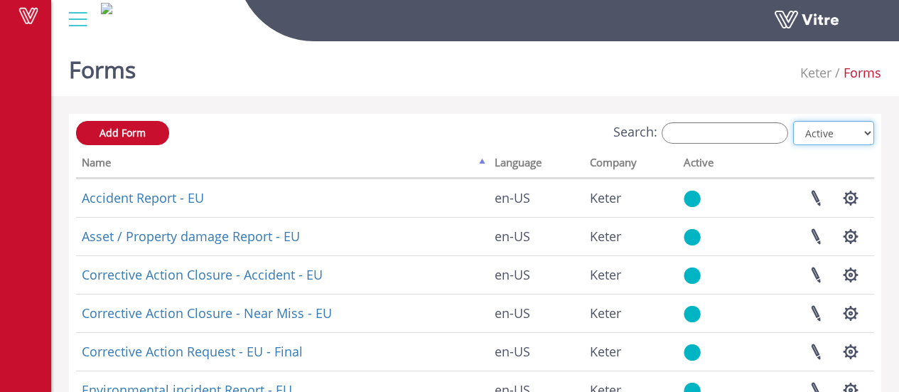
click at [840, 128] on select "All Active Not Active" at bounding box center [833, 133] width 81 height 24
select select "2"
click at [794, 121] on select "All Active Not Active" at bounding box center [833, 133] width 81 height 24
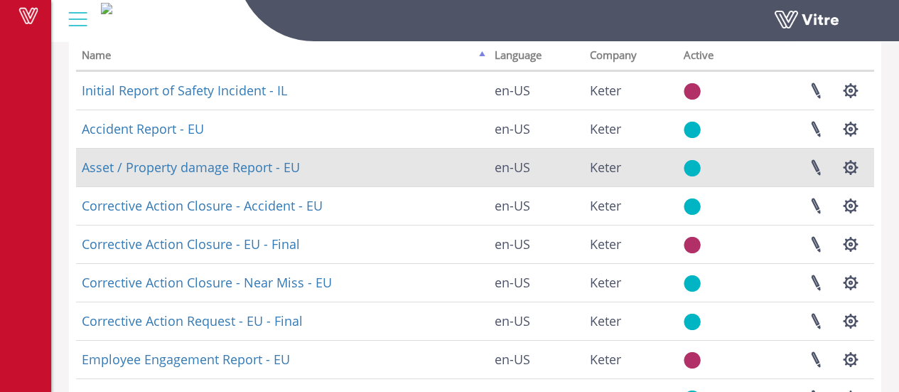
scroll to position [109, 0]
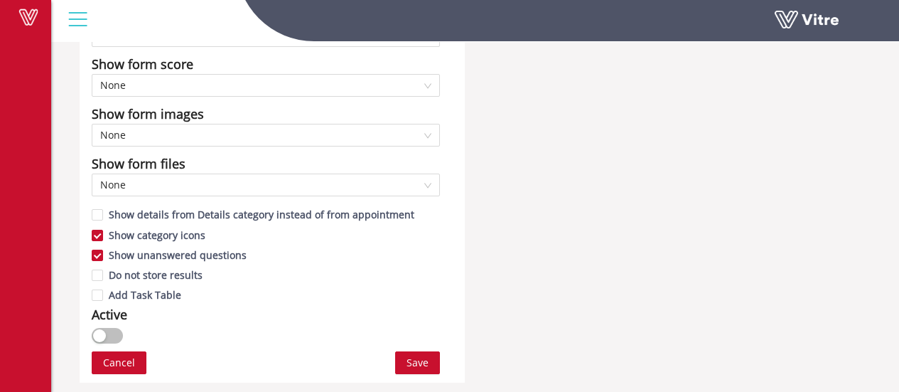
scroll to position [736, 0]
click at [107, 338] on button "button" at bounding box center [107, 335] width 31 height 16
click at [416, 363] on span "Save" at bounding box center [418, 362] width 22 height 16
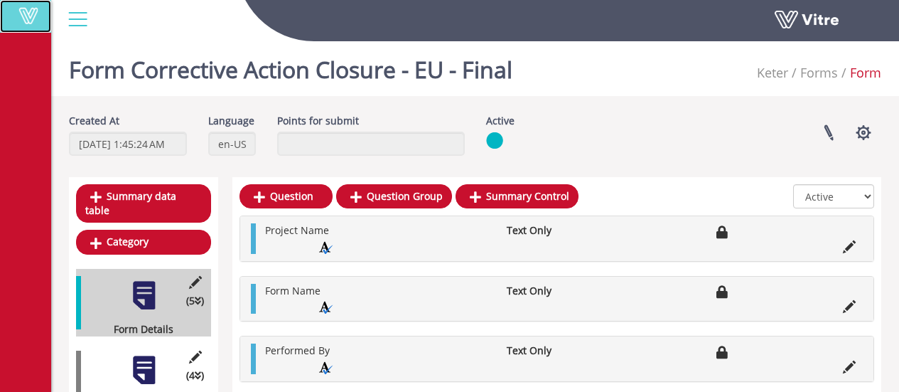
click at [31, 25] on link "Vitre" at bounding box center [25, 16] width 51 height 33
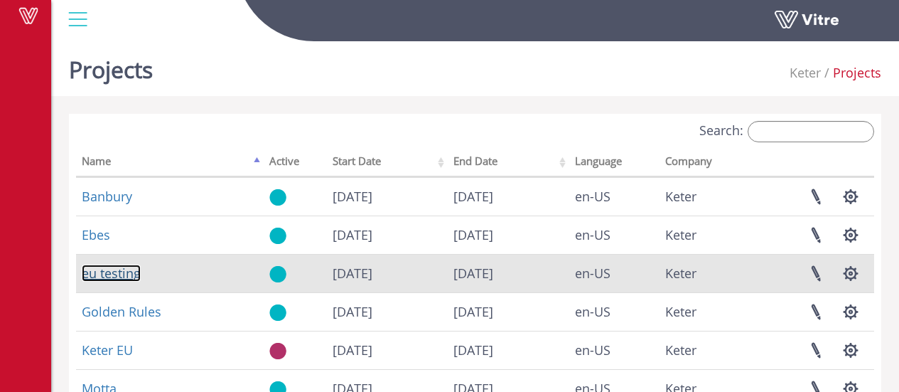
click at [101, 274] on link "eu testing" at bounding box center [111, 272] width 59 height 17
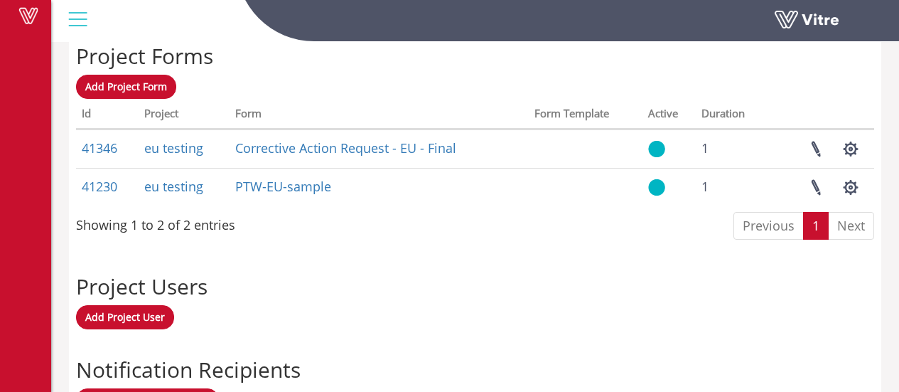
scroll to position [587, 0]
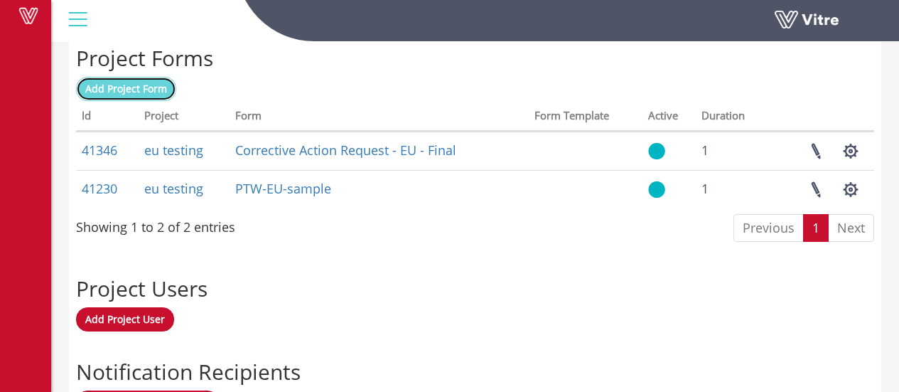
click at [137, 92] on span "Add Project Form" at bounding box center [126, 89] width 82 height 14
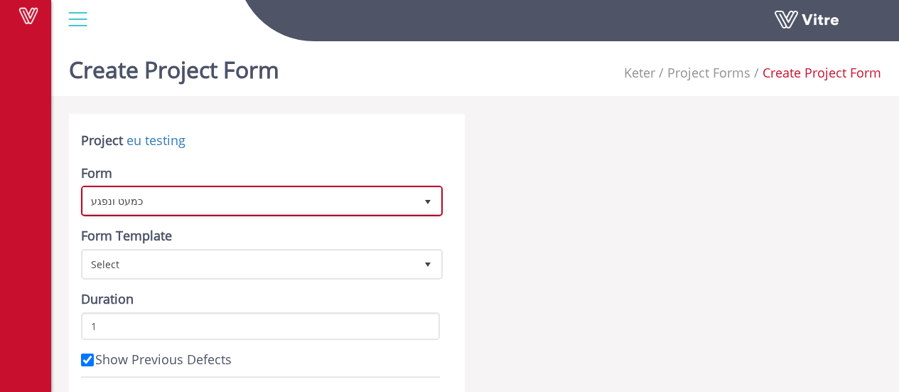
click at [195, 196] on span "כמעט ונפגע" at bounding box center [249, 201] width 332 height 26
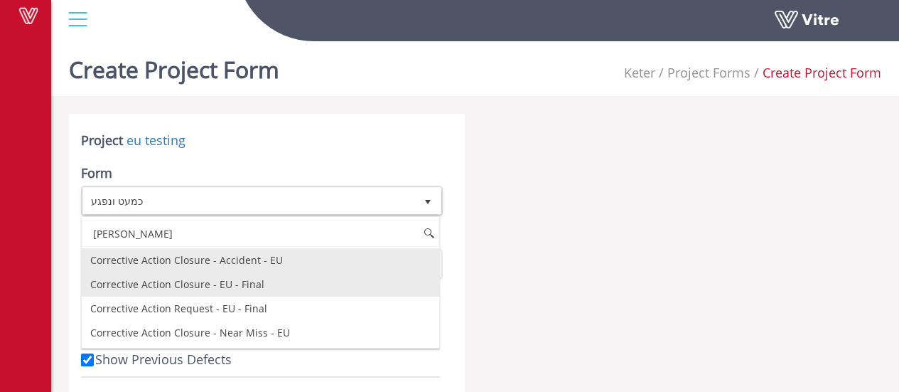
click at [210, 290] on li "Corrective Action Closure - EU - Final" at bounding box center [261, 284] width 358 height 24
type input "[PERSON_NAME]"
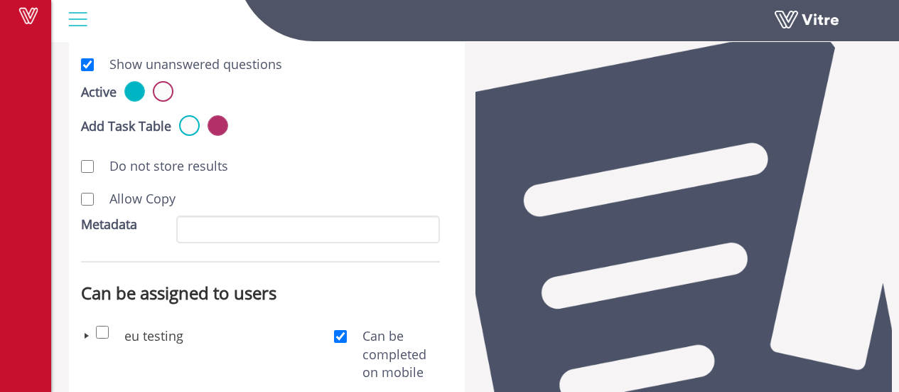
scroll to position [681, 0]
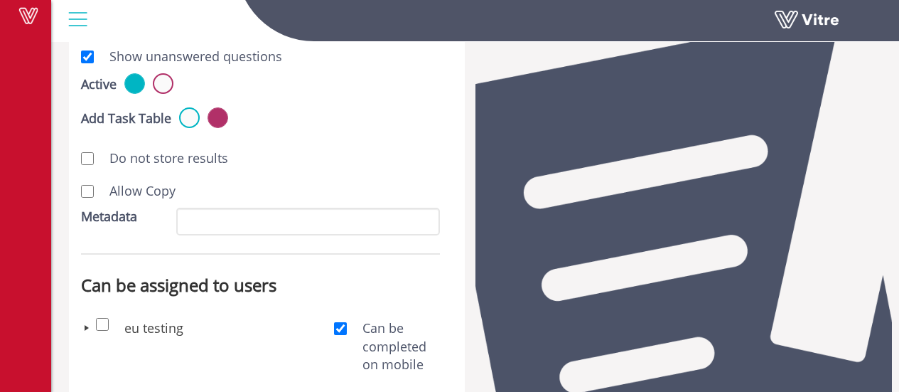
click at [145, 190] on label "Allow Copy" at bounding box center [135, 191] width 80 height 18
click at [94, 190] on input "Allow Copy" at bounding box center [87, 191] width 13 height 13
checkbox input "true"
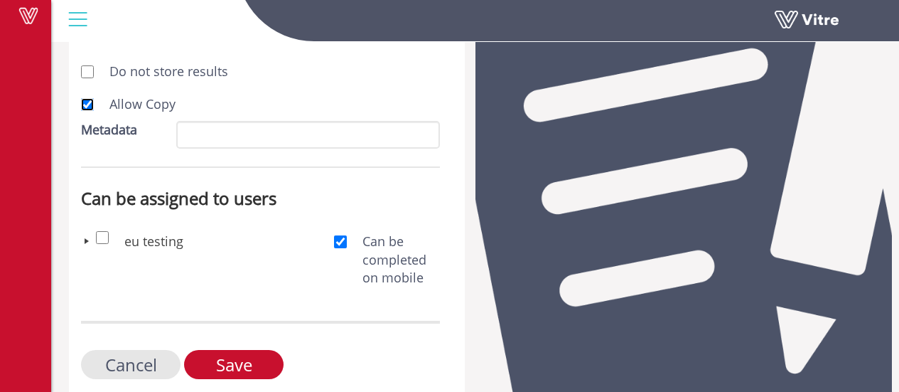
scroll to position [791, 0]
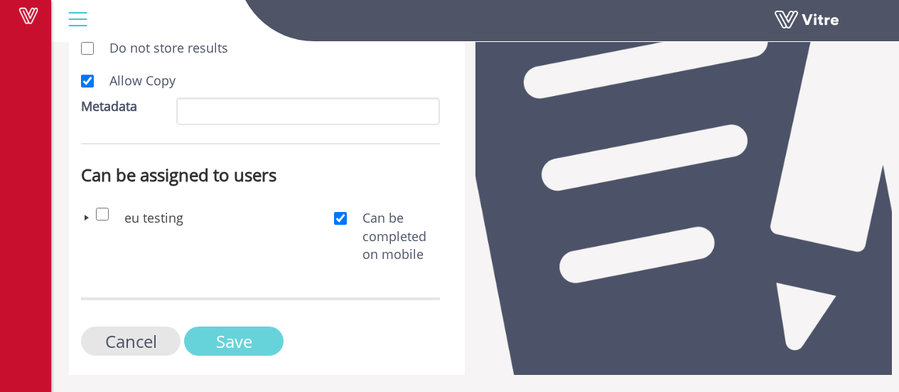
click at [259, 326] on input "Save" at bounding box center [234, 340] width 100 height 29
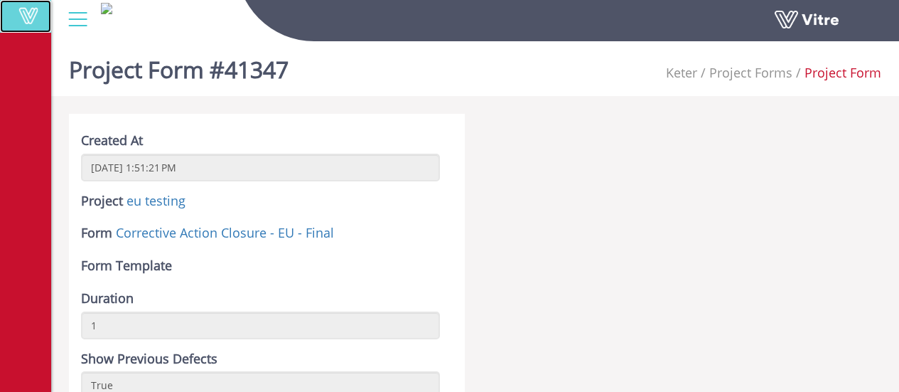
click at [19, 20] on span at bounding box center [29, 15] width 36 height 17
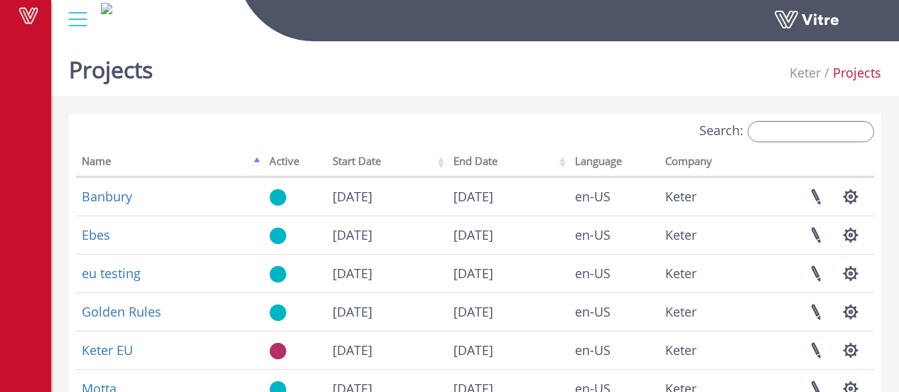
click at [447, 72] on div "Projects Keter Projects" at bounding box center [475, 66] width 848 height 60
click at [31, 17] on span at bounding box center [29, 15] width 36 height 17
